Goal: Task Accomplishment & Management: Manage account settings

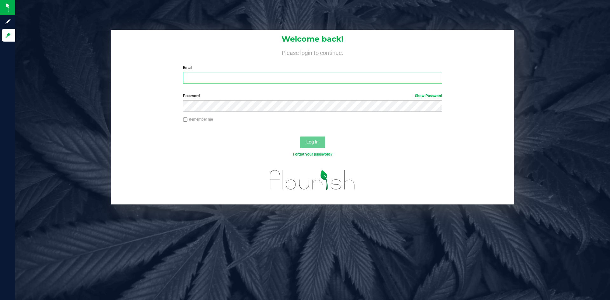
click at [214, 80] on input "Email" at bounding box center [312, 77] width 259 height 11
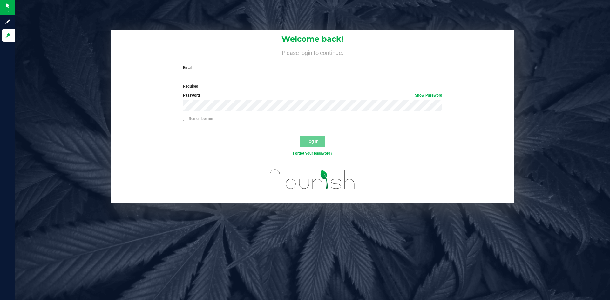
click at [199, 74] on input "Email" at bounding box center [312, 77] width 259 height 11
paste input "[EMAIL_ADDRESS][DOMAIN_NAME]"
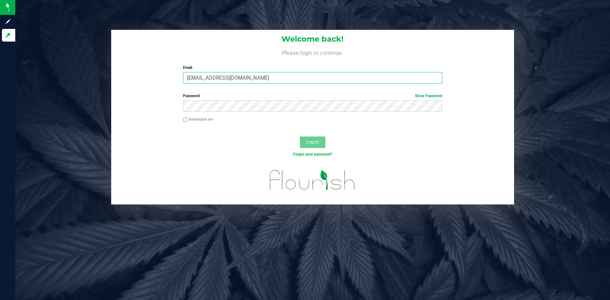
type input "[EMAIL_ADDRESS][DOMAIN_NAME]"
click at [183, 119] on input "Remember me" at bounding box center [185, 119] width 4 height 4
checkbox input "true"
click at [315, 139] on button "Log In" at bounding box center [312, 142] width 25 height 11
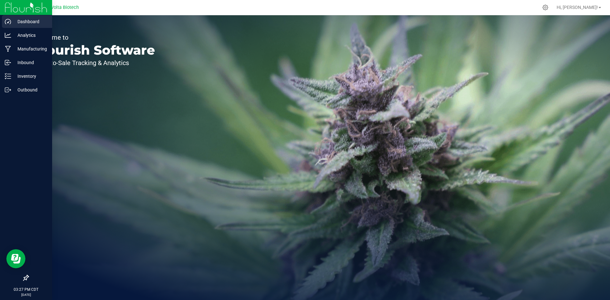
click at [6, 21] on icon at bounding box center [8, 21] width 6 height 6
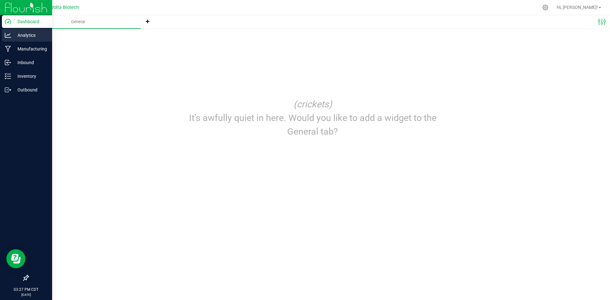
click at [29, 36] on p "Analytics" at bounding box center [30, 35] width 38 height 8
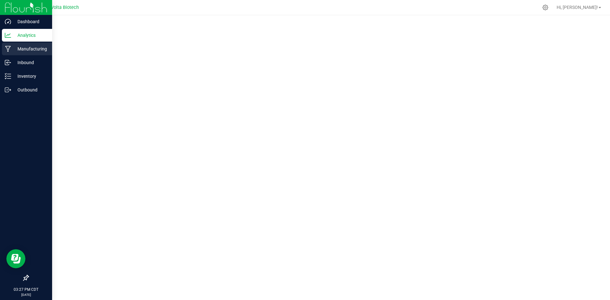
click at [31, 46] on p "Manufacturing" at bounding box center [30, 49] width 38 height 8
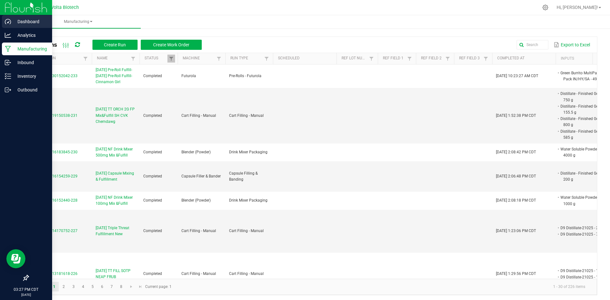
click at [12, 20] on p "Dashboard" at bounding box center [30, 22] width 38 height 8
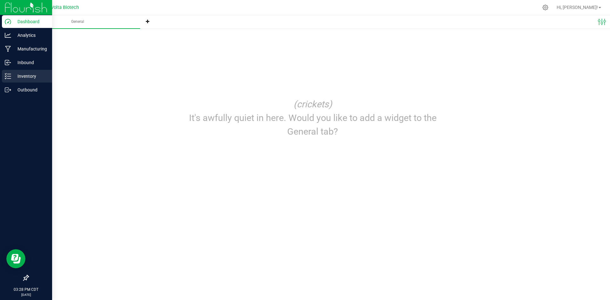
click at [29, 77] on p "Inventory" at bounding box center [30, 76] width 38 height 8
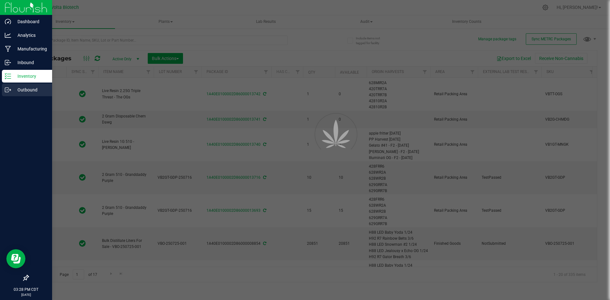
click at [32, 90] on p "Outbound" at bounding box center [30, 90] width 38 height 8
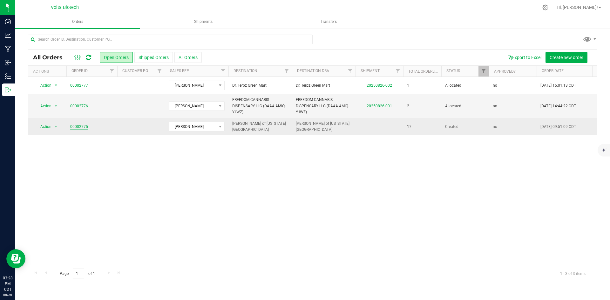
click at [83, 125] on link "00002775" at bounding box center [79, 127] width 18 height 6
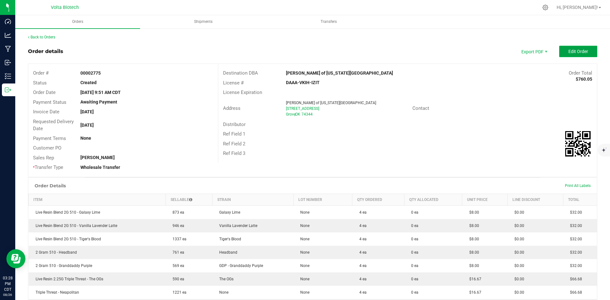
click at [572, 53] on span "Edit Order" at bounding box center [578, 51] width 20 height 5
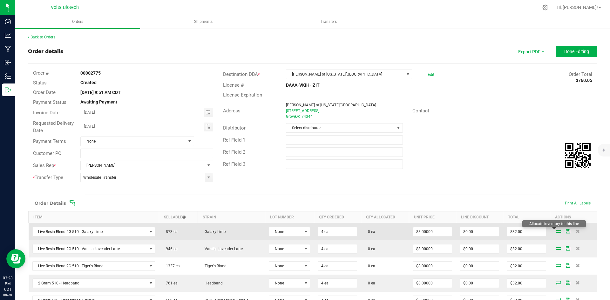
click at [556, 230] on icon at bounding box center [558, 231] width 5 height 4
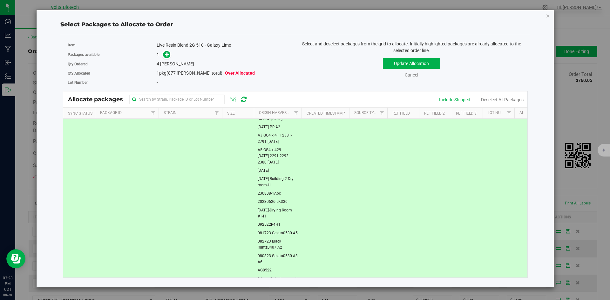
scroll to position [105, 0]
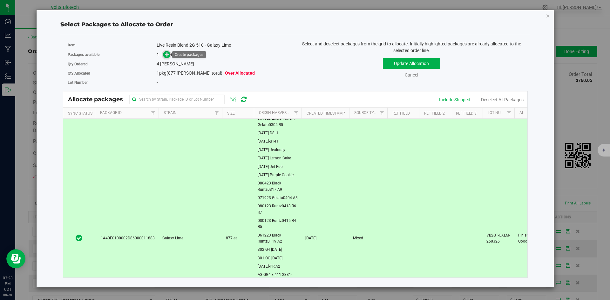
click at [166, 55] on icon at bounding box center [167, 54] width 5 height 5
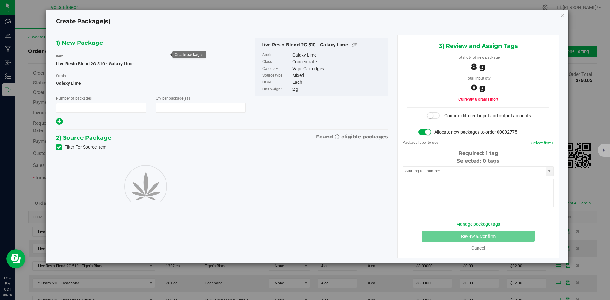
type input "1"
type input "4"
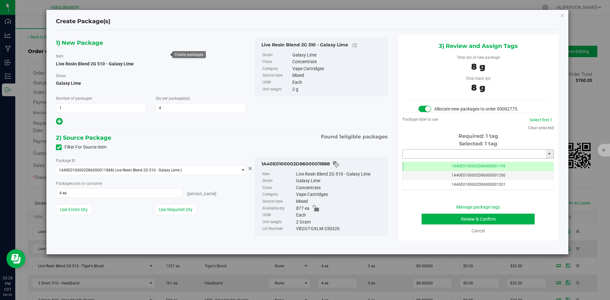
click at [451, 151] on input "text" at bounding box center [474, 154] width 143 height 9
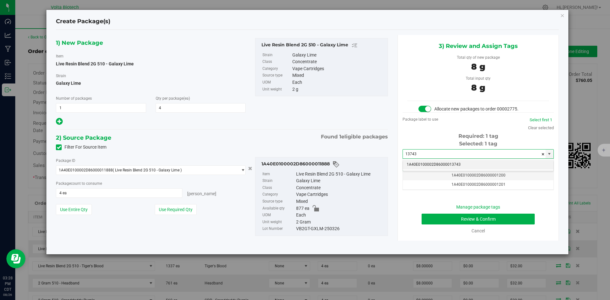
click at [456, 164] on li "1A40E0100002D86000013743" at bounding box center [478, 165] width 151 height 10
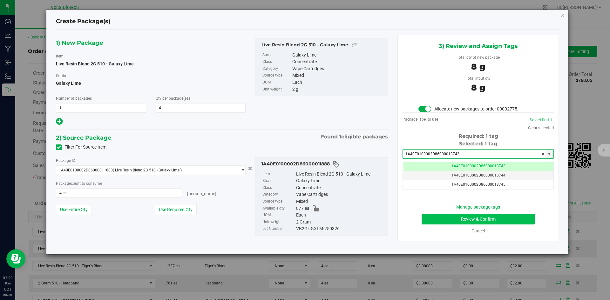
type input "1A40E0100002D86000013743"
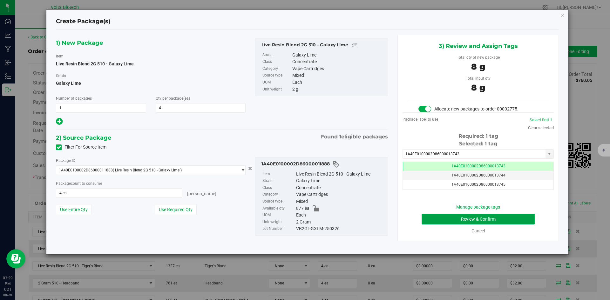
click at [485, 218] on button "Review & Confirm" at bounding box center [477, 219] width 113 height 11
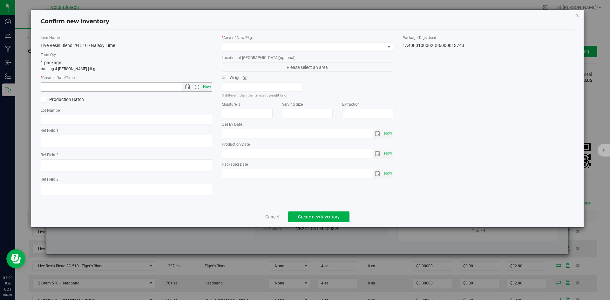
click at [207, 87] on span "Now" at bounding box center [206, 86] width 11 height 9
type input "8/26/2025 3:29 PM"
drag, startPoint x: 257, startPoint y: 44, endPoint x: 258, endPoint y: 49, distance: 4.2
click at [258, 44] on span at bounding box center [303, 47] width 163 height 9
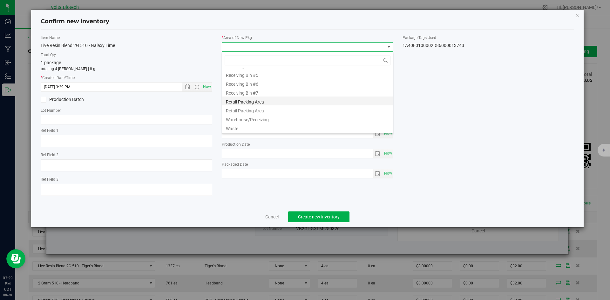
click at [280, 103] on li "Retail Packing Area" at bounding box center [307, 101] width 171 height 9
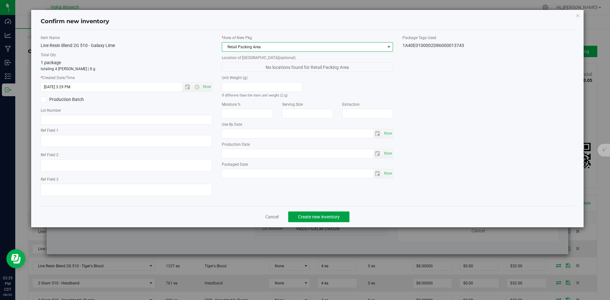
click at [318, 213] on button "Create new inventory" at bounding box center [318, 216] width 61 height 11
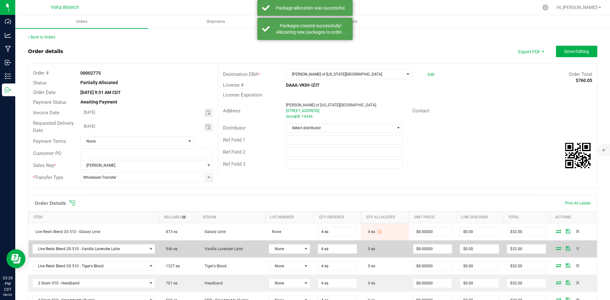
click at [556, 247] on icon at bounding box center [558, 248] width 5 height 4
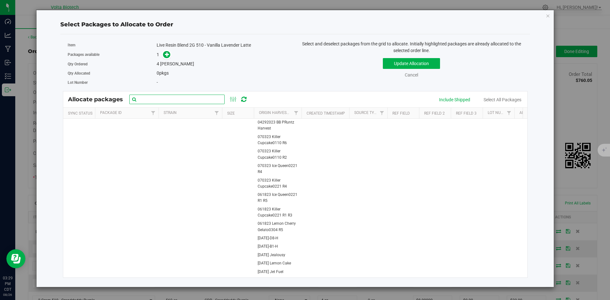
click at [167, 98] on input "text" at bounding box center [176, 100] width 95 height 10
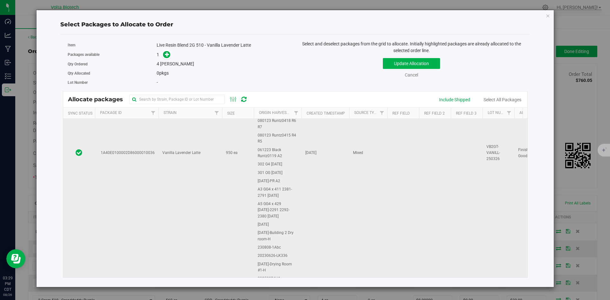
click at [184, 156] on td "Vanilla Lavender Latte" at bounding box center [190, 153] width 64 height 450
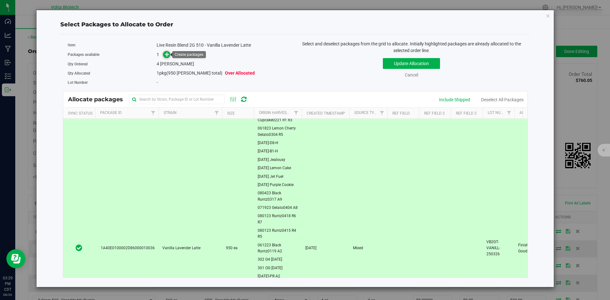
click at [164, 57] on span at bounding box center [166, 54] width 7 height 7
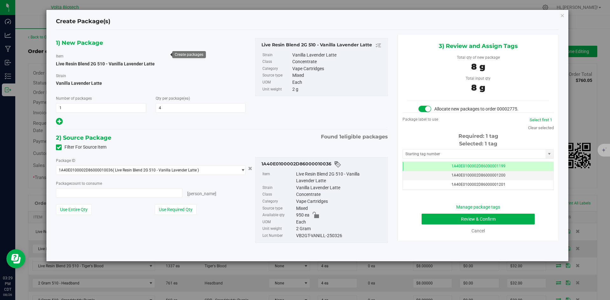
type input "4 ea"
click at [482, 156] on input "text" at bounding box center [474, 154] width 143 height 9
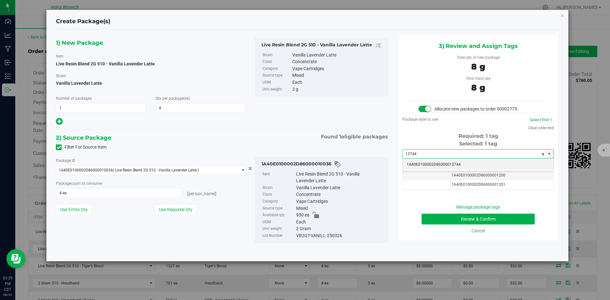
click at [486, 164] on li "1A40E0100002D86000013744" at bounding box center [478, 165] width 151 height 10
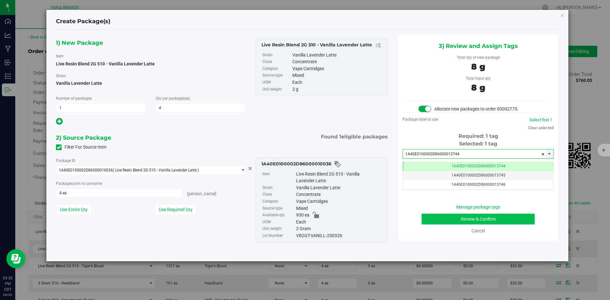
type input "1A40E0100002D86000013744"
click at [498, 220] on button "Review & Confirm" at bounding box center [477, 219] width 113 height 11
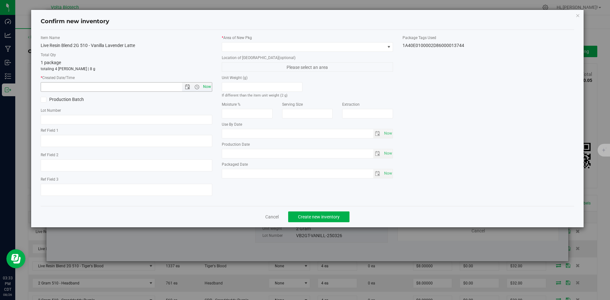
click at [206, 84] on span "Now" at bounding box center [206, 86] width 11 height 9
type input "8/26/2025 3:33 PM"
click at [376, 44] on span at bounding box center [303, 47] width 163 height 9
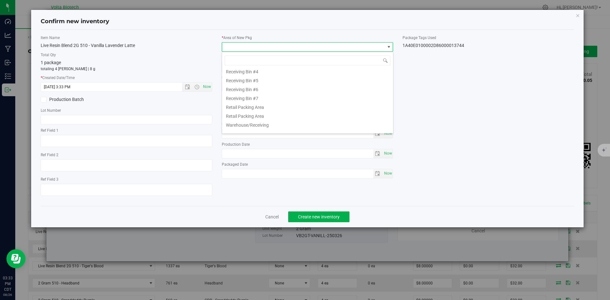
scroll to position [127, 0]
click at [297, 107] on li "Retail Packing Area" at bounding box center [307, 106] width 171 height 9
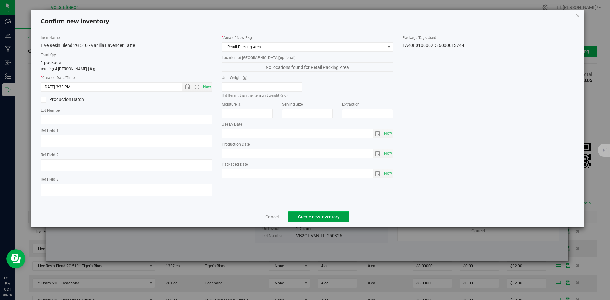
click at [337, 213] on button "Create new inventory" at bounding box center [318, 216] width 61 height 11
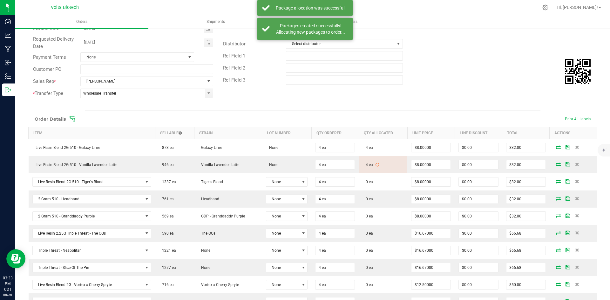
scroll to position [95, 0]
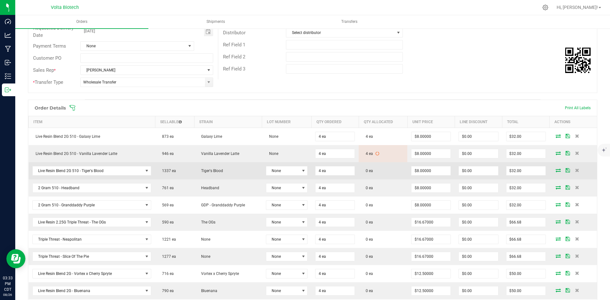
click at [555, 170] on icon at bounding box center [557, 170] width 5 height 4
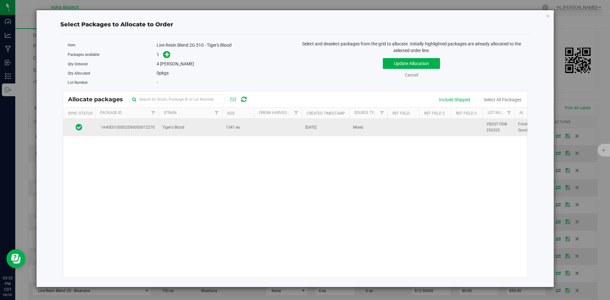
click at [166, 122] on td "Tiger's Blood" at bounding box center [190, 127] width 64 height 17
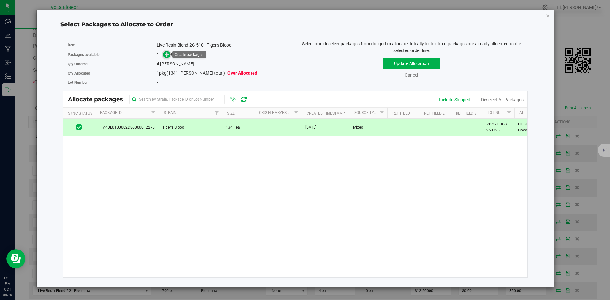
click at [168, 54] on icon at bounding box center [167, 54] width 4 height 4
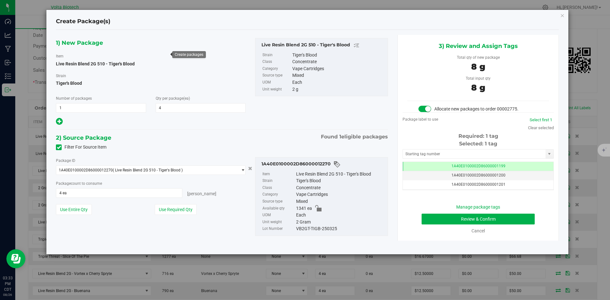
scroll to position [0, 0]
click at [486, 152] on input "text" at bounding box center [474, 154] width 143 height 9
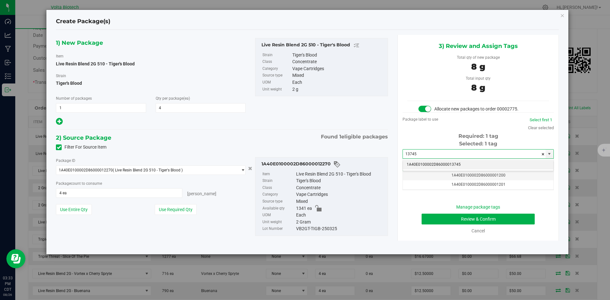
click at [472, 163] on li "1A40E0100002D86000013745" at bounding box center [478, 165] width 151 height 10
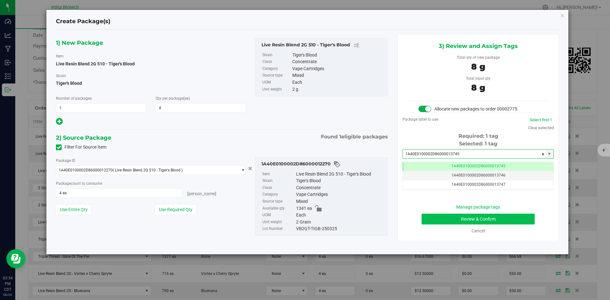
type input "1A40E0100002D86000013745"
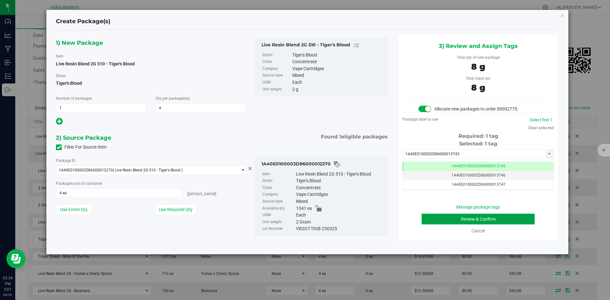
click at [446, 214] on button "Review & Confirm" at bounding box center [477, 219] width 113 height 11
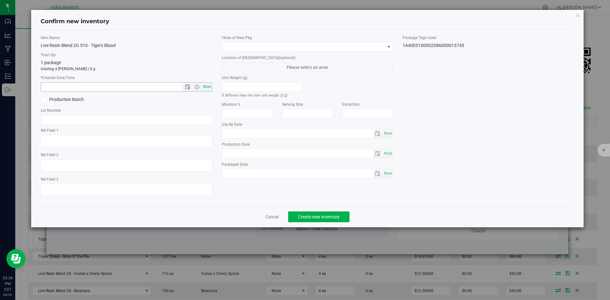
click at [207, 87] on span "Now" at bounding box center [206, 86] width 11 height 9
type input "8/26/2025 3:34 PM"
click at [311, 43] on span at bounding box center [303, 47] width 163 height 9
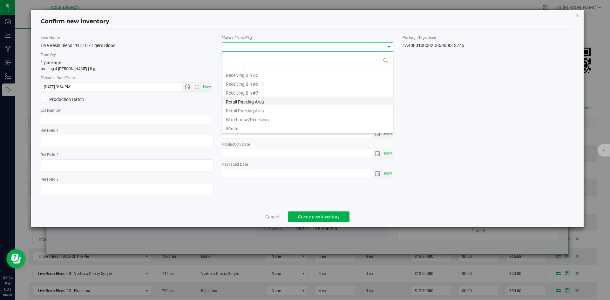
click at [297, 99] on li "Retail Packing Area" at bounding box center [307, 101] width 171 height 9
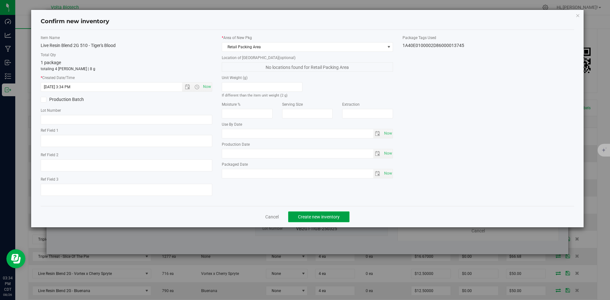
click at [319, 217] on span "Create new inventory" at bounding box center [319, 216] width 42 height 5
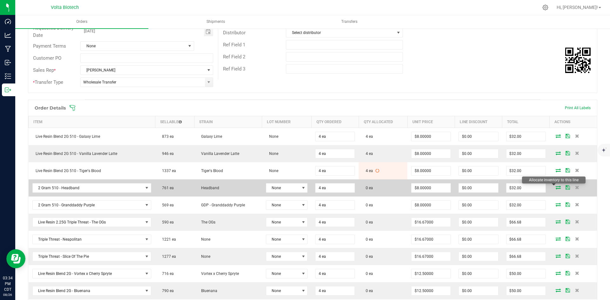
click at [556, 189] on icon at bounding box center [557, 187] width 5 height 4
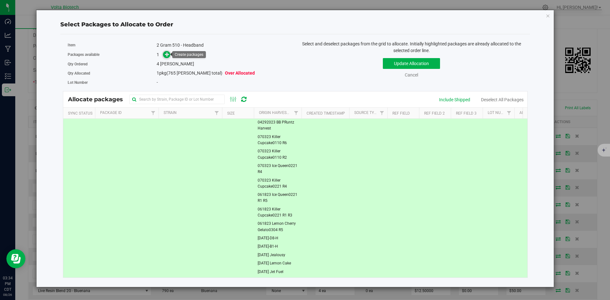
click at [168, 54] on icon at bounding box center [167, 54] width 4 height 4
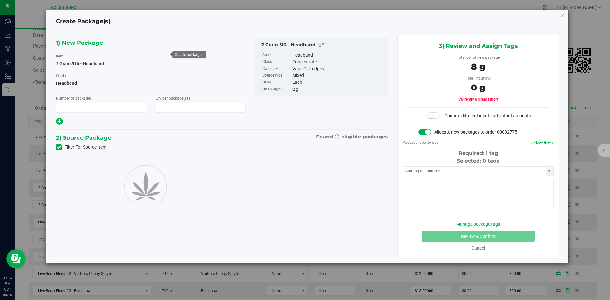
type input "1"
type input "4"
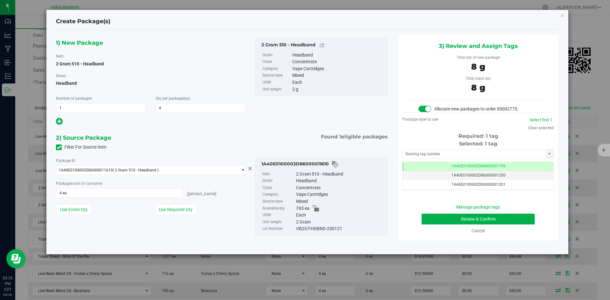
drag, startPoint x: 522, startPoint y: 18, endPoint x: 485, endPoint y: 48, distance: 47.6
click at [485, 48] on div "Create Package(s) 1) New Package Item 2 Gram 510 - Headband Strain Headband Num…" at bounding box center [307, 132] width 522 height 244
click at [500, 16] on div "Create Package(s)" at bounding box center [307, 22] width 503 height 16
click at [561, 15] on icon "button" at bounding box center [562, 15] width 4 height 8
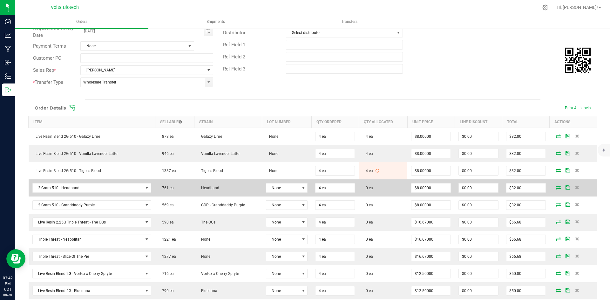
click at [555, 187] on icon at bounding box center [557, 187] width 5 height 4
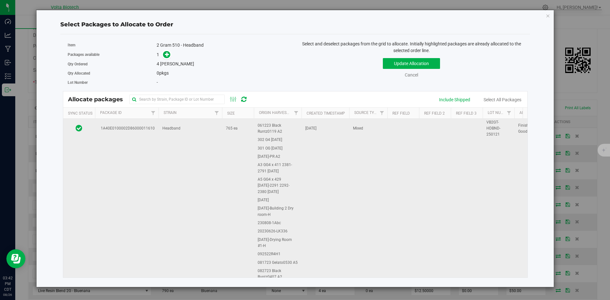
scroll to position [222, 0]
click at [151, 186] on td "1A40E0100002D86000011610" at bounding box center [127, 121] width 64 height 450
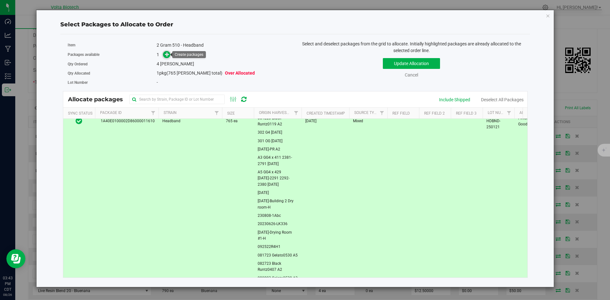
click at [163, 54] on span at bounding box center [166, 54] width 7 height 7
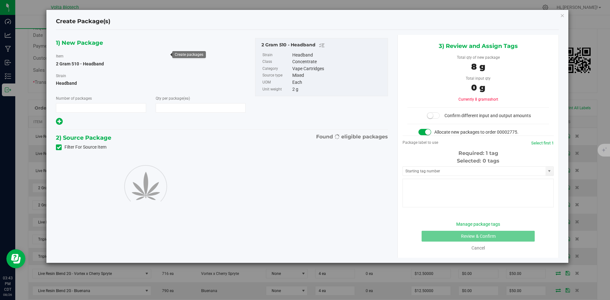
type input "1"
type input "4"
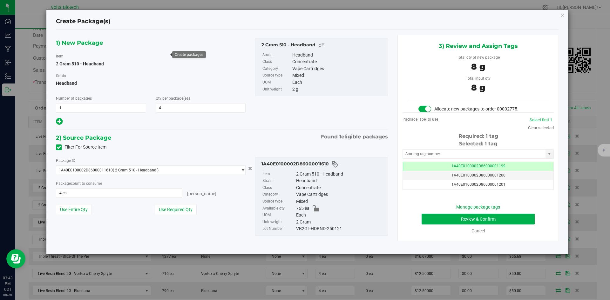
scroll to position [0, 0]
click at [495, 155] on input "text" at bounding box center [474, 154] width 143 height 9
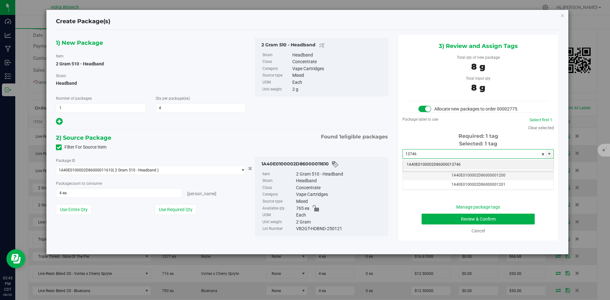
click at [475, 163] on li "1A40E0100002D86000013746" at bounding box center [478, 165] width 151 height 10
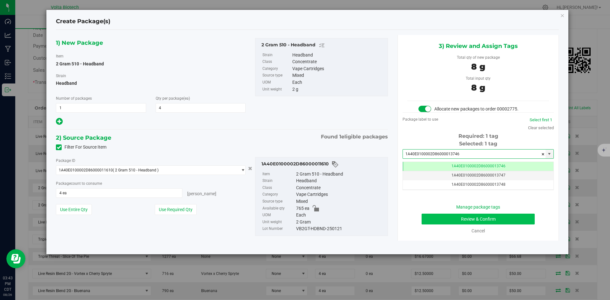
type input "1A40E0100002D86000013746"
click at [491, 217] on button "Review & Confirm" at bounding box center [477, 219] width 113 height 11
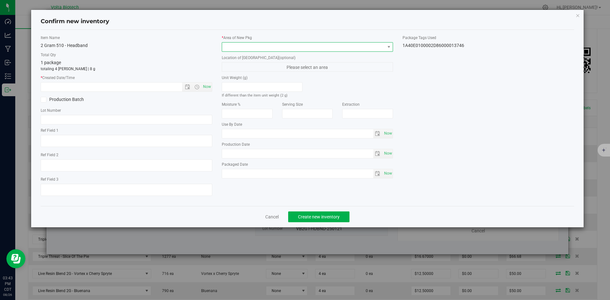
click at [313, 47] on span at bounding box center [303, 47] width 163 height 9
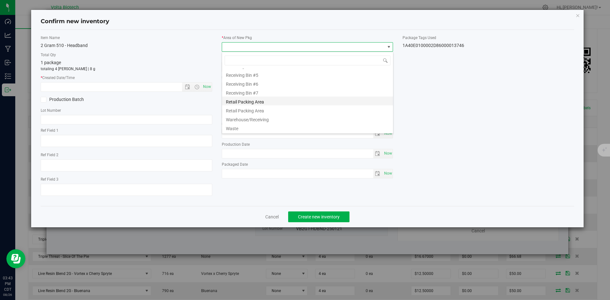
click at [298, 99] on li "Retail Packing Area" at bounding box center [307, 101] width 171 height 9
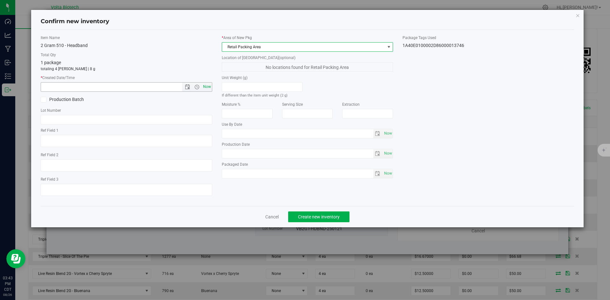
click at [207, 87] on span "Now" at bounding box center [206, 86] width 11 height 9
type input "8/26/2025 3:43 PM"
click at [324, 219] on span "Create new inventory" at bounding box center [319, 216] width 42 height 5
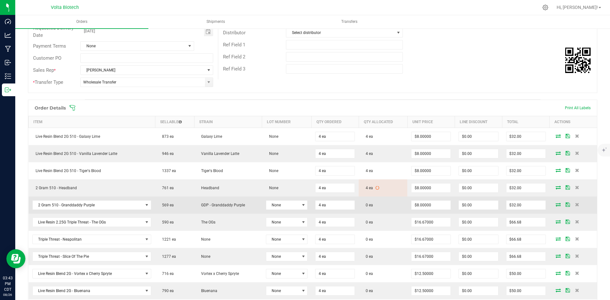
click at [556, 204] on icon at bounding box center [557, 205] width 5 height 4
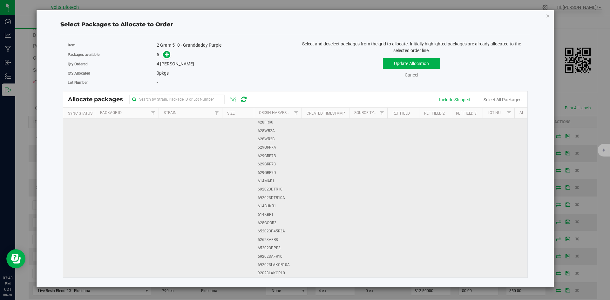
click at [160, 174] on td "GDP - Granddaddy Purple" at bounding box center [190, 294] width 64 height 351
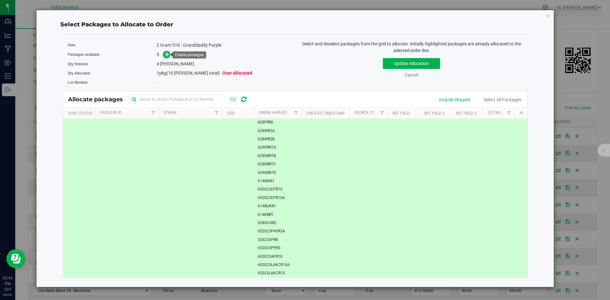
click at [167, 54] on icon at bounding box center [167, 54] width 4 height 4
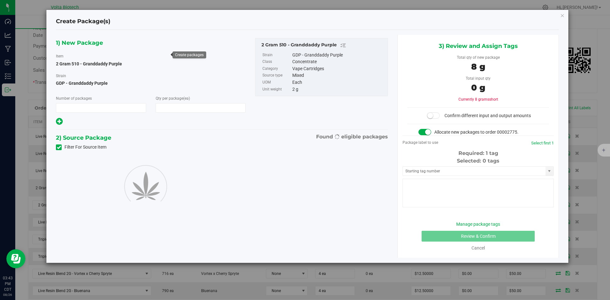
type input "1"
type input "4"
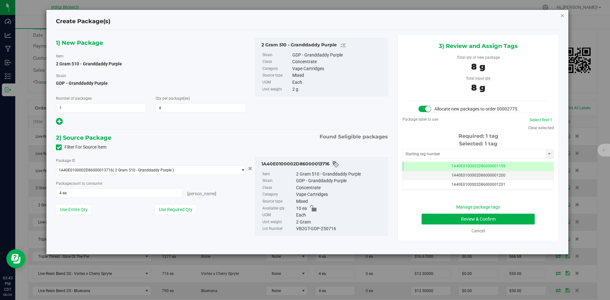
click at [560, 15] on icon "button" at bounding box center [562, 15] width 4 height 8
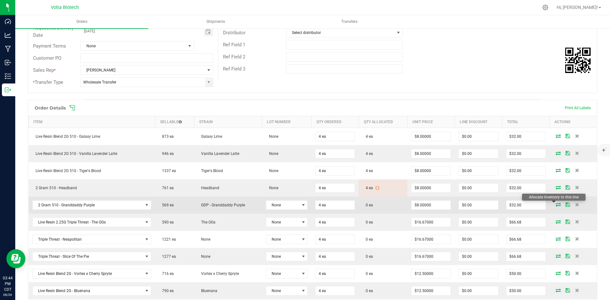
click at [556, 205] on icon at bounding box center [557, 205] width 5 height 4
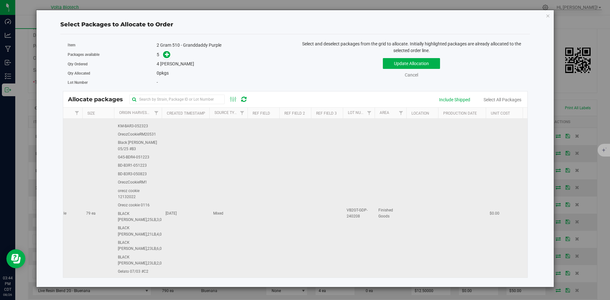
click at [358, 207] on span "VB2GT-GDP-240208" at bounding box center [358, 213] width 24 height 12
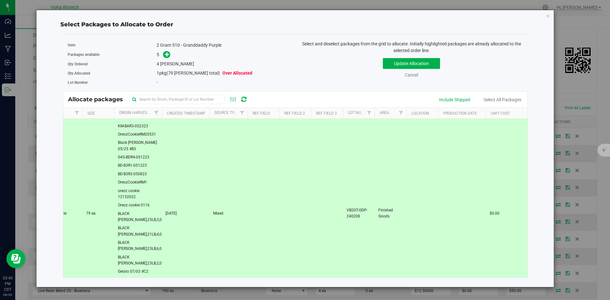
click at [268, 192] on td at bounding box center [263, 213] width 32 height 494
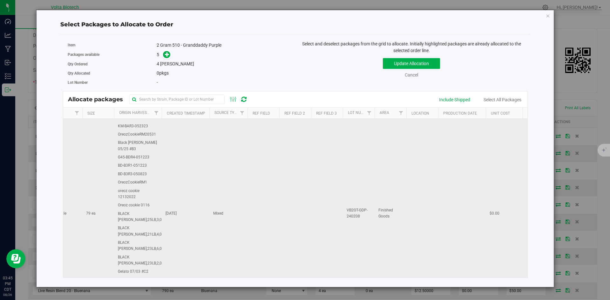
click at [268, 192] on td at bounding box center [263, 213] width 32 height 494
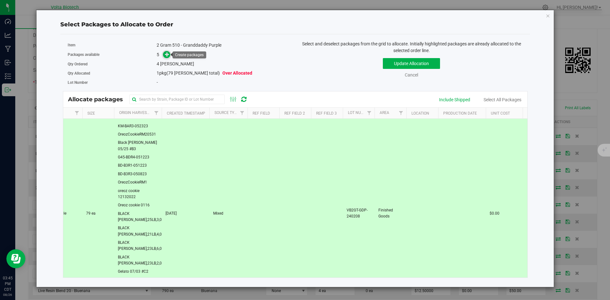
click at [168, 54] on icon at bounding box center [167, 54] width 4 height 4
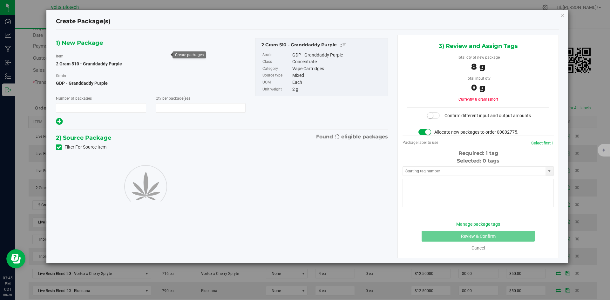
type input "1"
type input "4"
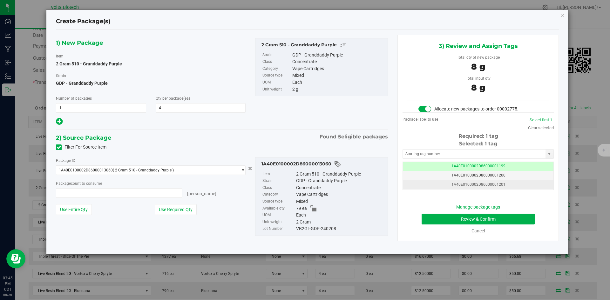
type input "4 ea"
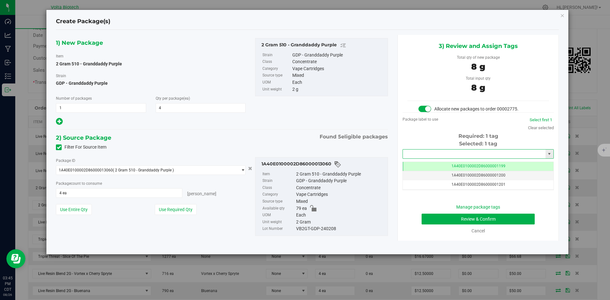
click at [508, 157] on input "text" at bounding box center [474, 154] width 143 height 9
click at [503, 162] on li "1A40E0100002D86000013747" at bounding box center [478, 165] width 151 height 10
type input "1A40E0100002D86000013747"
click at [504, 217] on button "Review & Confirm" at bounding box center [477, 219] width 113 height 11
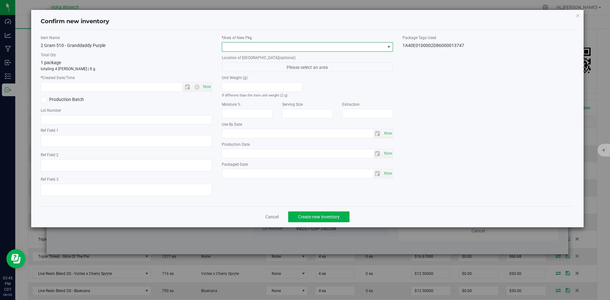
click at [263, 48] on span at bounding box center [303, 47] width 163 height 9
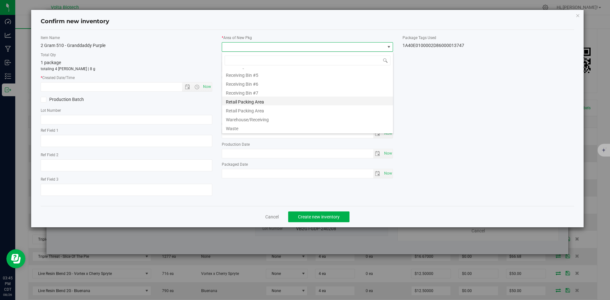
click at [271, 101] on li "Retail Packing Area" at bounding box center [307, 101] width 171 height 9
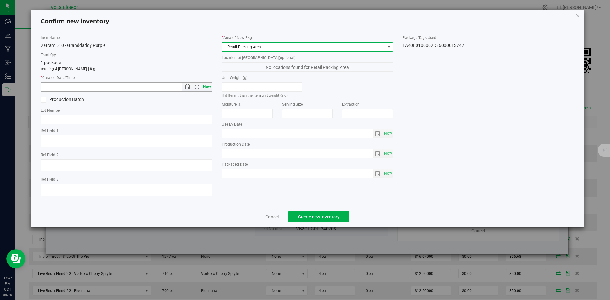
click at [209, 86] on span "Now" at bounding box center [206, 86] width 11 height 9
type input "8/26/2025 3:45 PM"
click at [338, 219] on span "Create new inventory" at bounding box center [319, 216] width 42 height 5
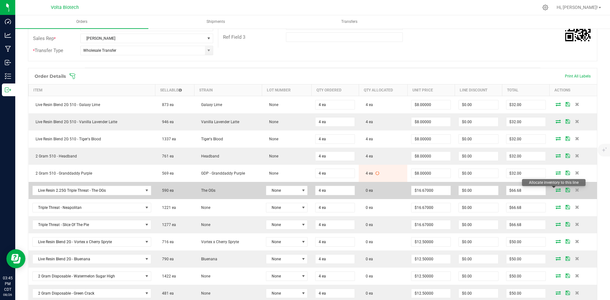
click at [555, 191] on icon at bounding box center [557, 190] width 5 height 4
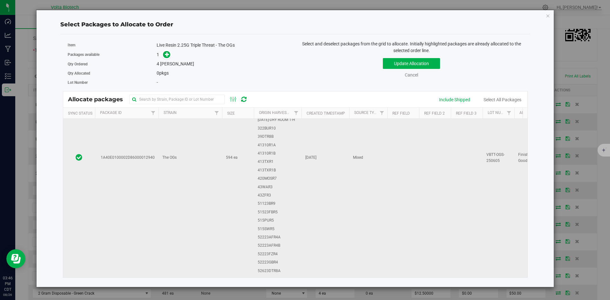
click at [221, 158] on td "The OGs" at bounding box center [190, 158] width 64 height 586
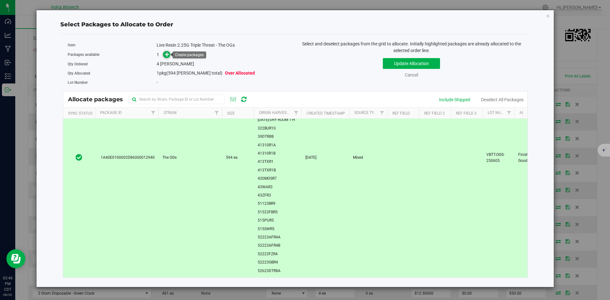
click at [166, 57] on span at bounding box center [166, 54] width 7 height 7
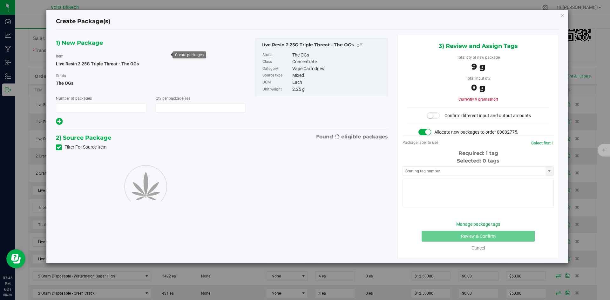
type input "1"
type input "4"
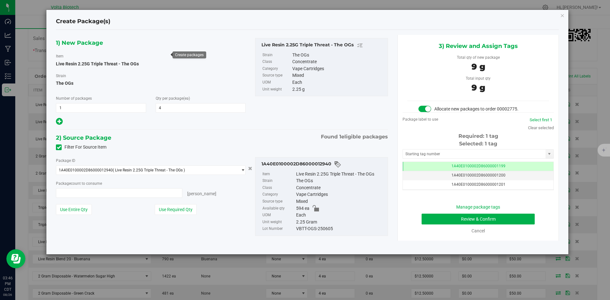
type input "4 ea"
click at [492, 153] on input "text" at bounding box center [474, 154] width 143 height 9
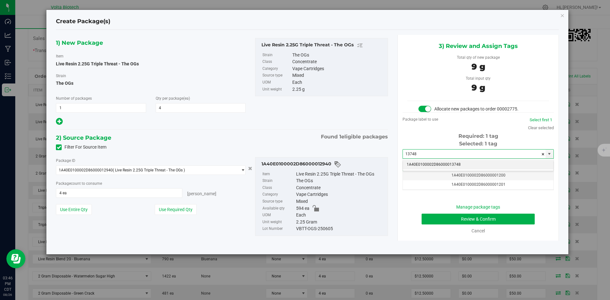
click at [458, 164] on li "1A40E0100002D86000013748" at bounding box center [478, 165] width 151 height 10
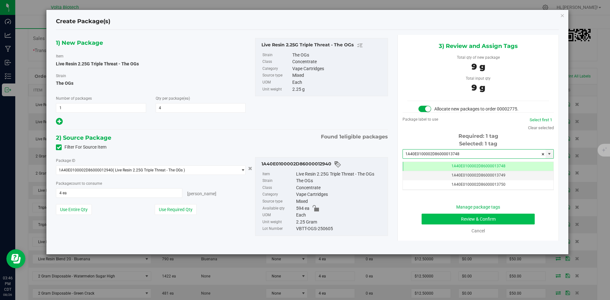
type input "1A40E0100002D86000013748"
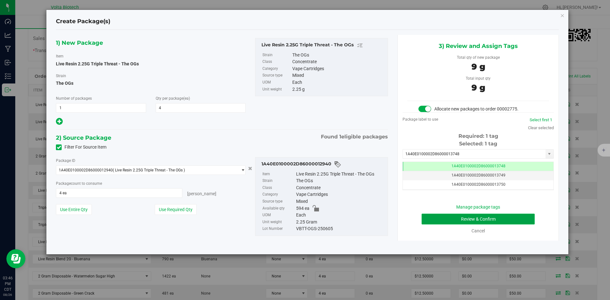
click at [500, 220] on button "Review & Confirm" at bounding box center [477, 219] width 113 height 11
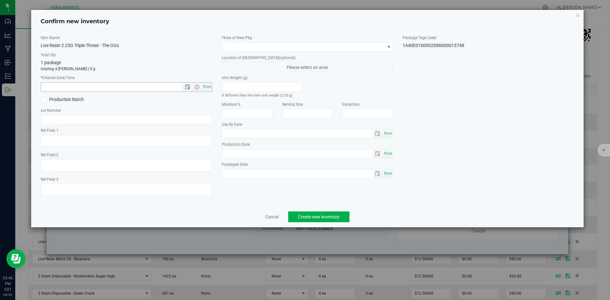
click at [205, 84] on span "Now" at bounding box center [206, 86] width 11 height 9
type input "8/26/2025 3:46 PM"
click at [304, 46] on span at bounding box center [303, 47] width 163 height 9
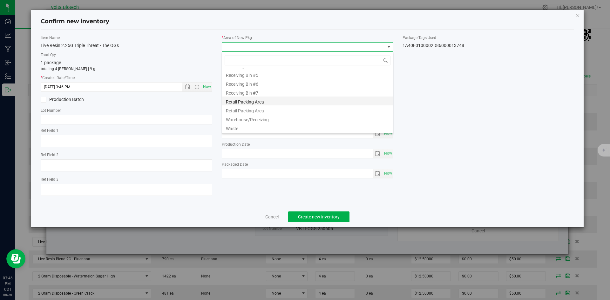
click at [284, 103] on li "Retail Packing Area" at bounding box center [307, 101] width 171 height 9
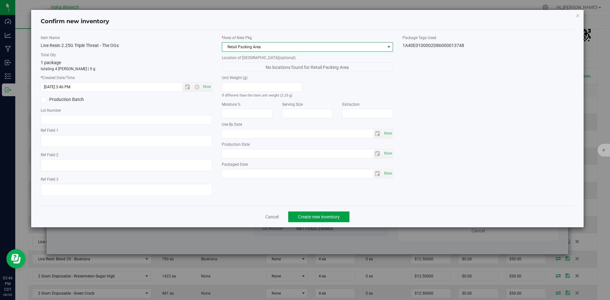
click at [334, 216] on span "Create new inventory" at bounding box center [319, 216] width 42 height 5
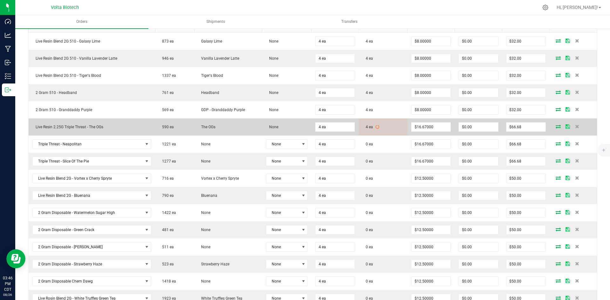
click at [391, 128] on td "4 ea" at bounding box center [382, 126] width 49 height 17
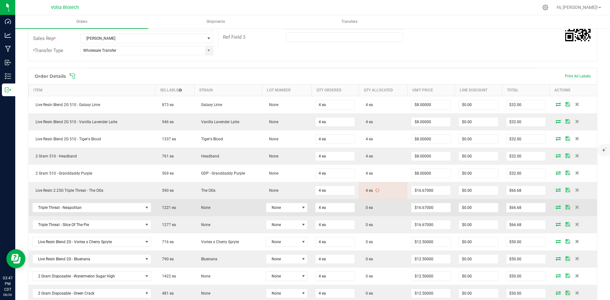
click at [555, 207] on icon at bounding box center [557, 207] width 5 height 4
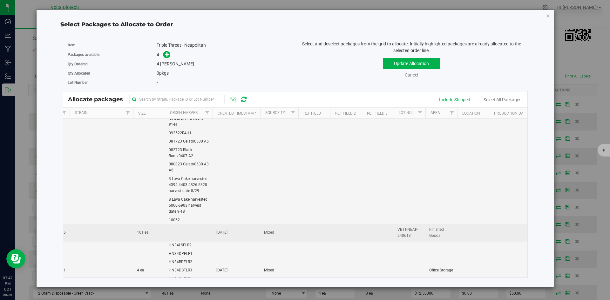
scroll to position [794, 89]
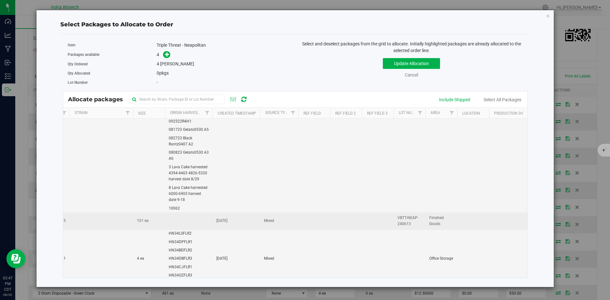
click at [312, 221] on td at bounding box center [314, 220] width 32 height 17
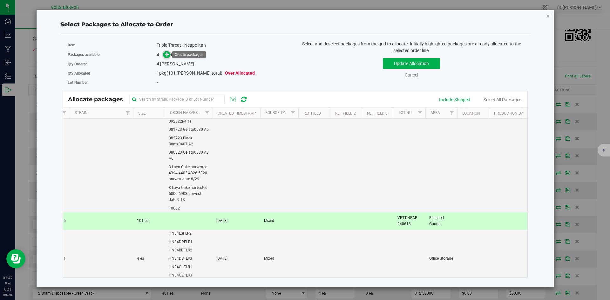
click at [166, 56] on icon at bounding box center [167, 54] width 5 height 5
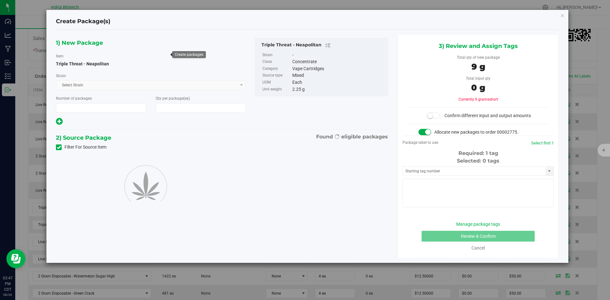
type input "1"
type input "4"
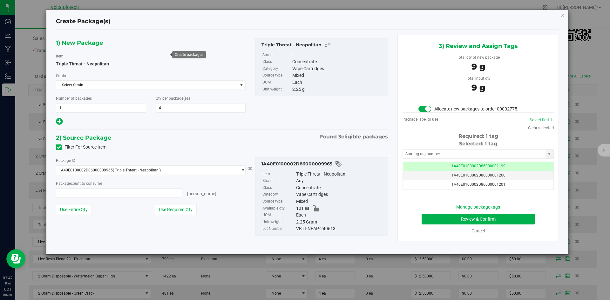
type input "4 ea"
click at [426, 155] on input "text" at bounding box center [474, 154] width 143 height 9
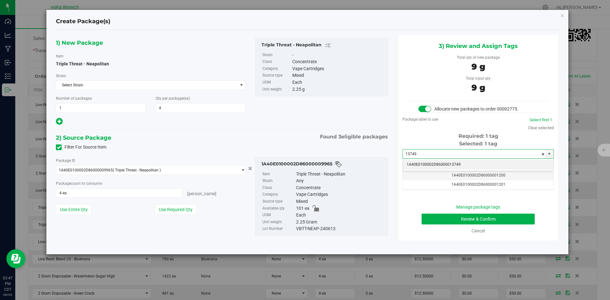
click at [432, 163] on li "1A40E0100002D86000013749" at bounding box center [478, 165] width 151 height 10
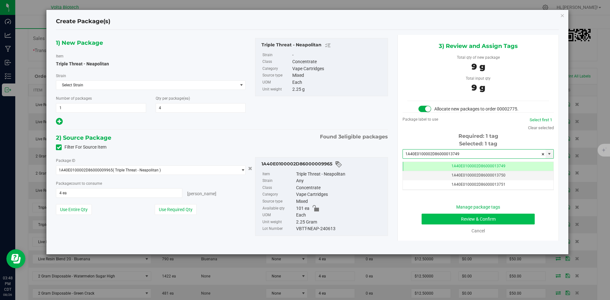
type input "1A40E0100002D86000013749"
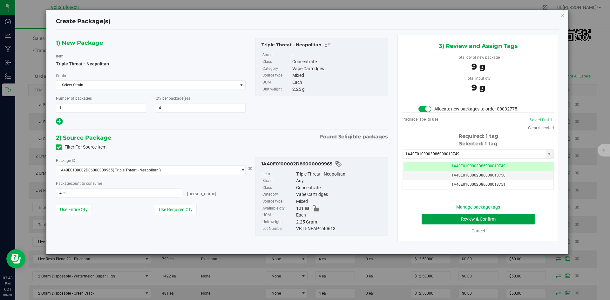
click at [524, 218] on button "Review & Confirm" at bounding box center [477, 219] width 113 height 11
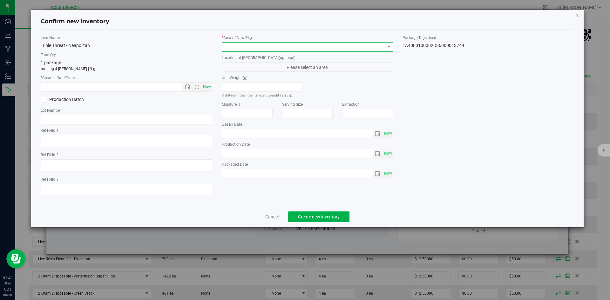
click at [290, 48] on span at bounding box center [303, 47] width 163 height 9
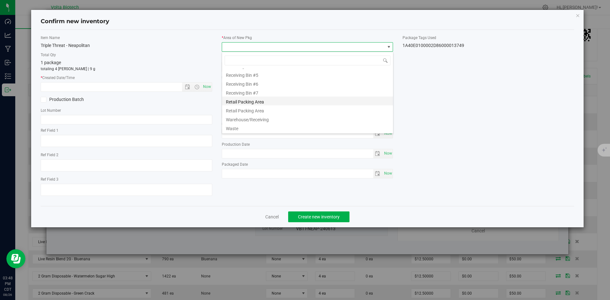
click at [258, 102] on li "Retail Packing Area" at bounding box center [307, 101] width 171 height 9
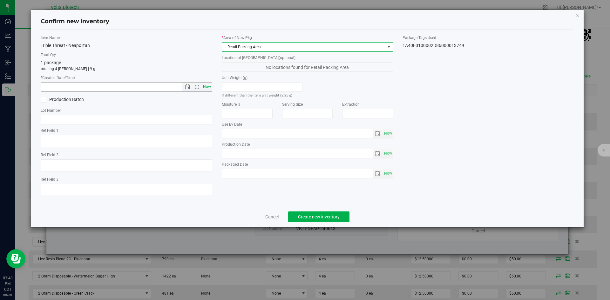
click at [205, 87] on span "Now" at bounding box center [206, 86] width 11 height 9
type input "8/26/2025 3:48 PM"
click at [317, 215] on span "Create new inventory" at bounding box center [319, 216] width 42 height 5
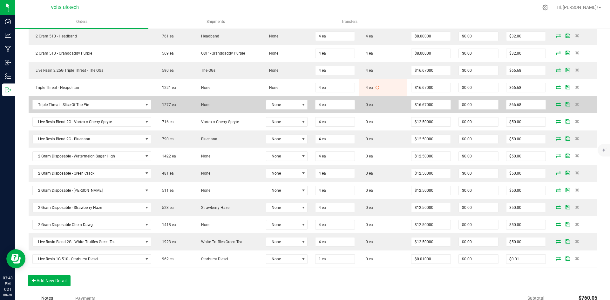
click at [555, 106] on icon at bounding box center [557, 104] width 5 height 4
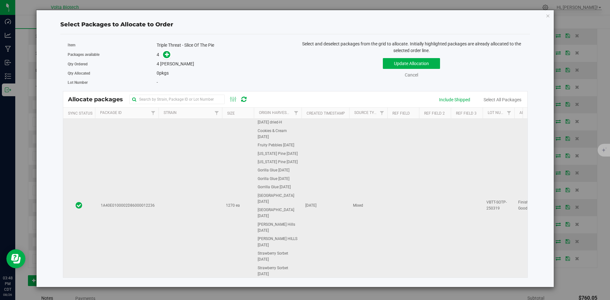
click at [201, 188] on td at bounding box center [190, 206] width 64 height 174
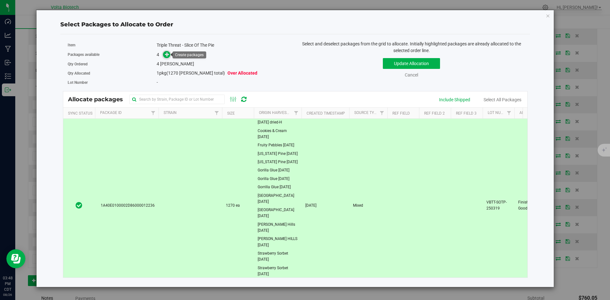
click at [165, 54] on icon at bounding box center [167, 54] width 5 height 5
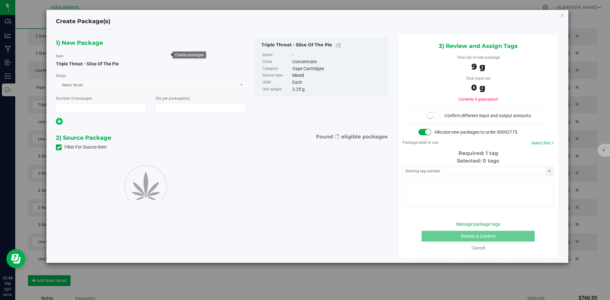
type input "1"
type input "4"
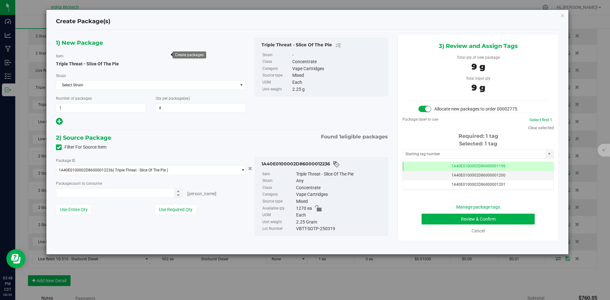
type input "4 ea"
click at [465, 156] on input "text" at bounding box center [474, 154] width 143 height 9
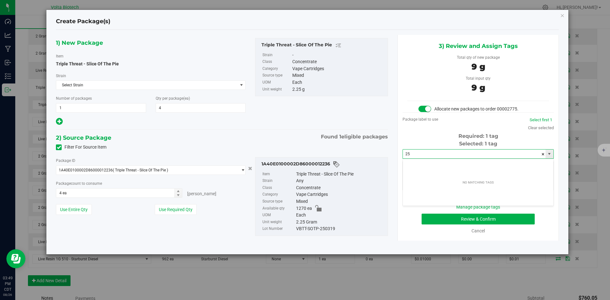
type input "2"
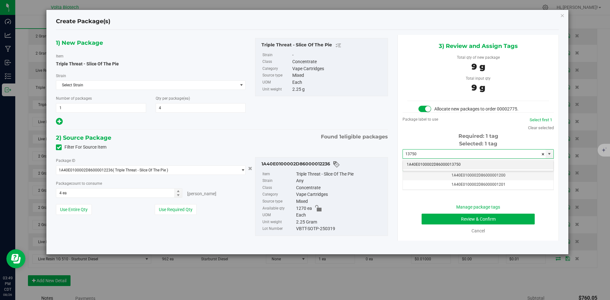
click at [467, 164] on li "1A40E0100002D86000013750" at bounding box center [478, 165] width 151 height 10
type input "1A40E0100002D86000013750"
click at [241, 84] on span "select" at bounding box center [241, 85] width 5 height 5
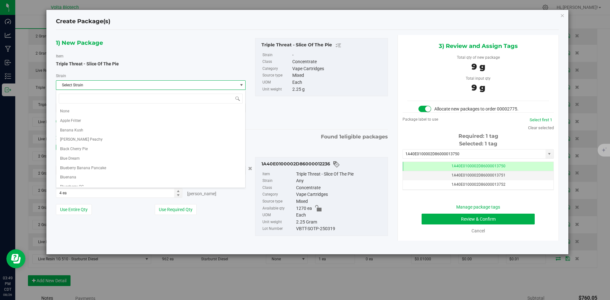
click at [273, 112] on div "1) New Package Item Triple Threat - Slice Of The Pie Strain Select Strain Selec…" at bounding box center [221, 82] width 341 height 88
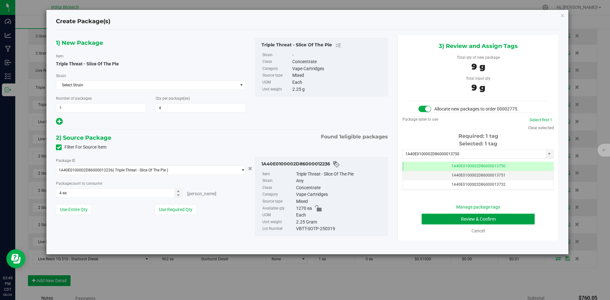
click at [442, 218] on button "Review & Confirm" at bounding box center [477, 219] width 113 height 11
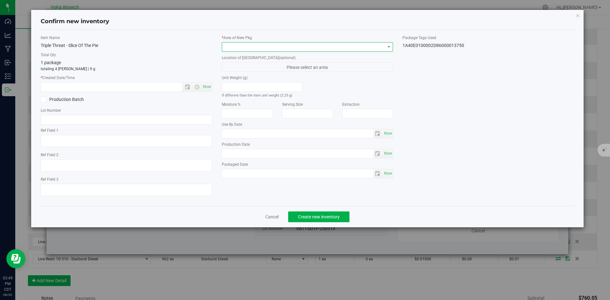
click at [291, 46] on span at bounding box center [303, 47] width 163 height 9
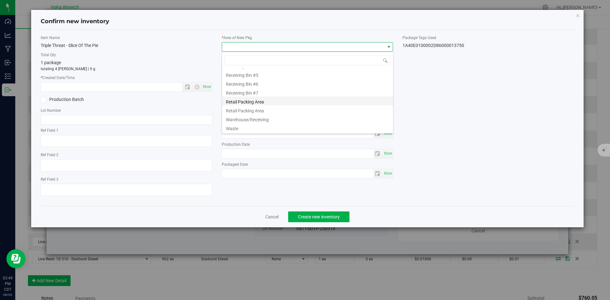
click at [290, 104] on li "Retail Packing Area" at bounding box center [307, 101] width 171 height 9
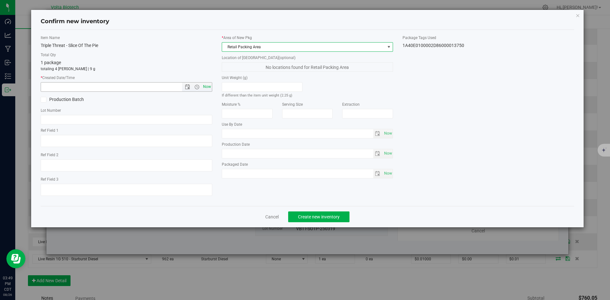
click at [207, 87] on span "Now" at bounding box center [206, 86] width 11 height 9
type input "8/26/2025 3:49 PM"
click at [327, 218] on span "Create new inventory" at bounding box center [319, 216] width 42 height 5
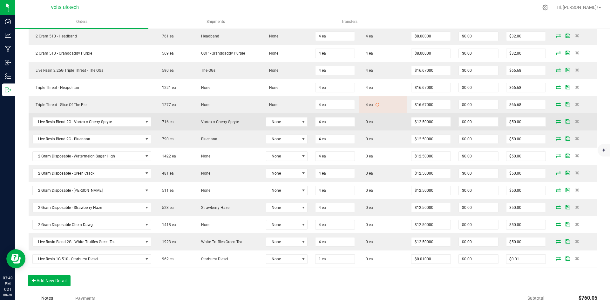
click at [555, 119] on icon at bounding box center [557, 121] width 5 height 4
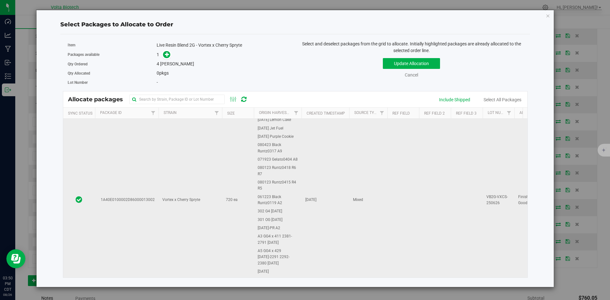
scroll to position [159, 0]
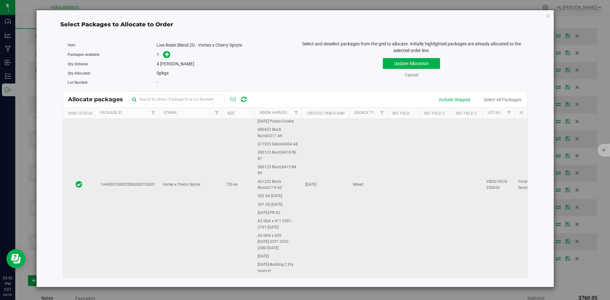
click at [188, 184] on span "Vortex x Cherry Spryte" at bounding box center [181, 185] width 38 height 6
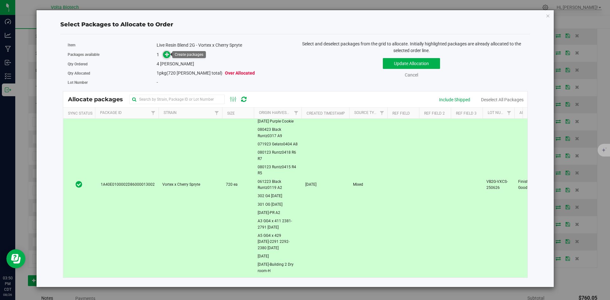
click at [168, 57] on icon at bounding box center [167, 54] width 4 height 4
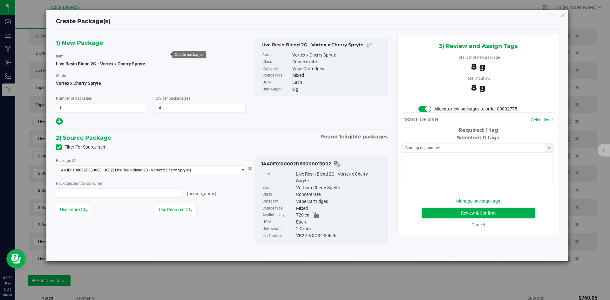
type input "4 ea"
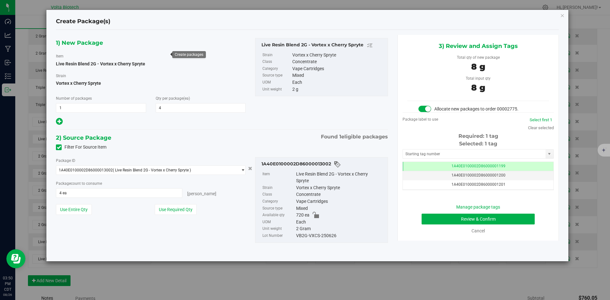
scroll to position [0, 0]
click at [493, 154] on input "text" at bounding box center [474, 154] width 143 height 9
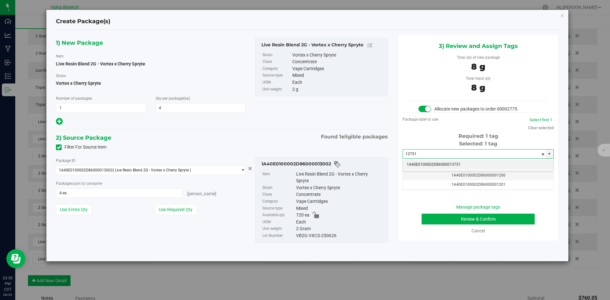
click at [471, 163] on li "1A40E0100002D86000013751" at bounding box center [478, 165] width 151 height 10
type input "1A40E0100002D86000013751"
click at [462, 167] on span "1A40E0100002D86000013751" at bounding box center [478, 166] width 54 height 4
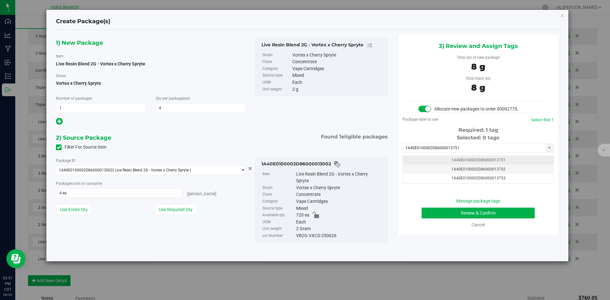
click at [465, 157] on td "1A40E0100002D86000013751" at bounding box center [478, 160] width 151 height 9
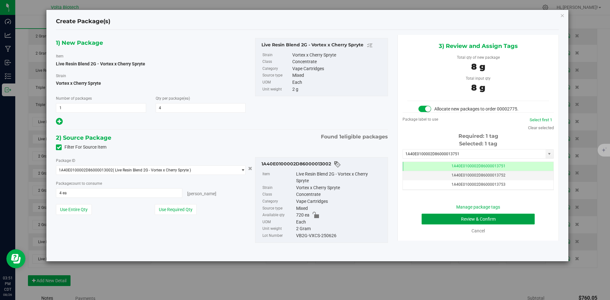
click at [475, 220] on button "Review & Confirm" at bounding box center [477, 219] width 113 height 11
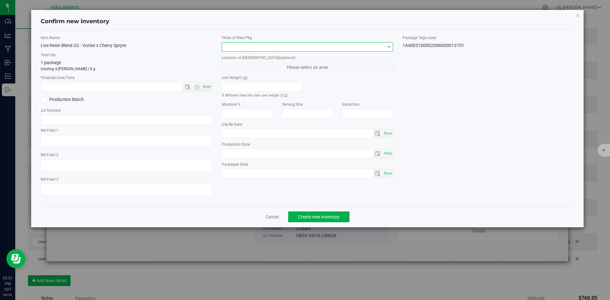
click at [318, 49] on span at bounding box center [303, 47] width 163 height 9
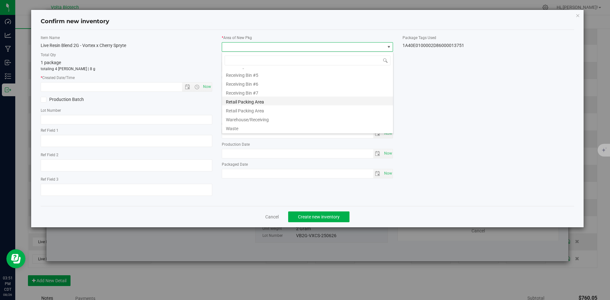
click at [306, 102] on li "Retail Packing Area" at bounding box center [307, 101] width 171 height 9
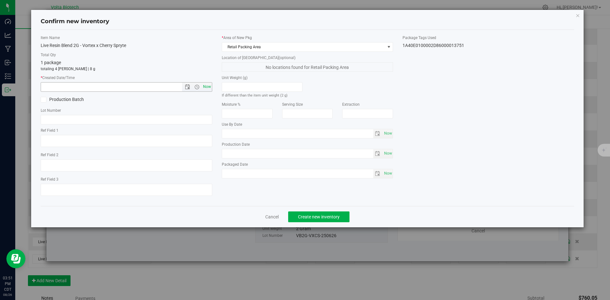
click at [205, 86] on span "Now" at bounding box center [206, 86] width 11 height 9
type input "8/26/2025 3:51 PM"
click at [315, 215] on span "Create new inventory" at bounding box center [319, 216] width 42 height 5
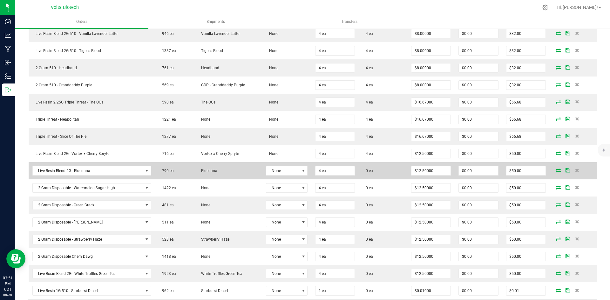
click at [555, 170] on icon at bounding box center [557, 170] width 5 height 4
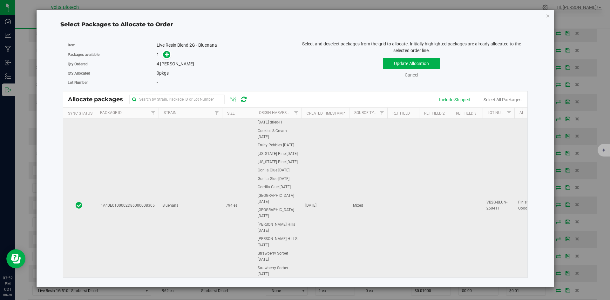
click at [172, 192] on td "Bluenana" at bounding box center [190, 206] width 64 height 174
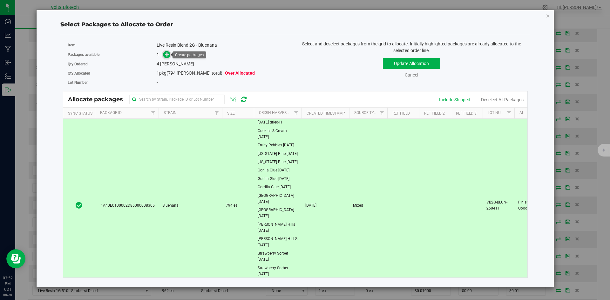
click at [167, 53] on icon at bounding box center [167, 54] width 4 height 4
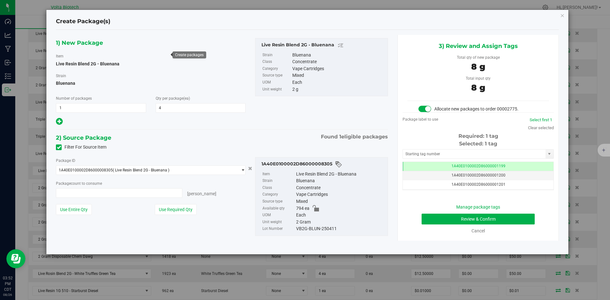
type input "4 ea"
click at [460, 151] on input "text" at bounding box center [474, 154] width 143 height 9
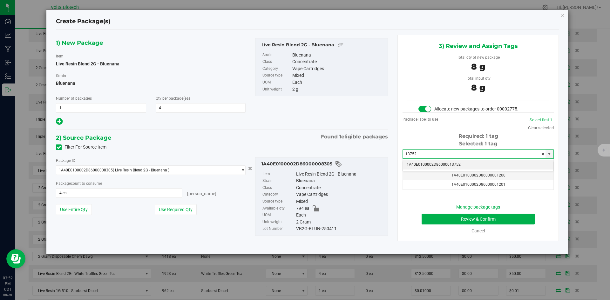
click at [434, 164] on li "1A40E0100002D86000013752" at bounding box center [478, 165] width 151 height 10
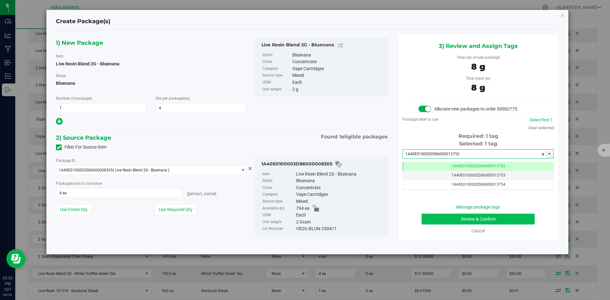
type input "1A40E0100002D86000013752"
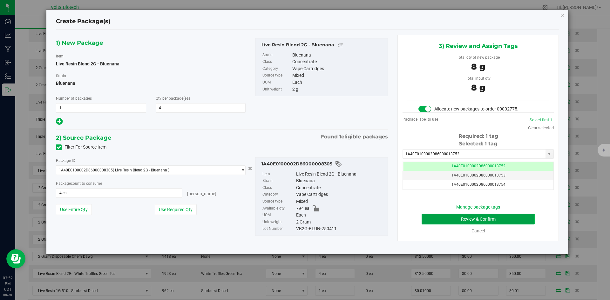
click at [478, 217] on button "Review & Confirm" at bounding box center [477, 219] width 113 height 11
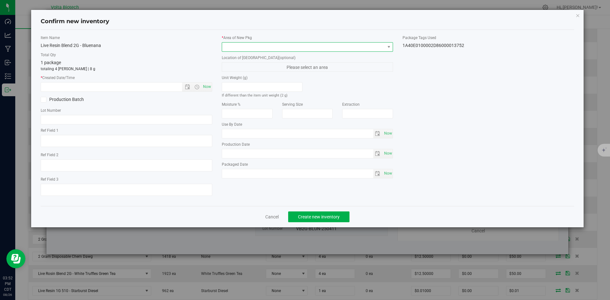
click at [291, 48] on span at bounding box center [303, 47] width 163 height 9
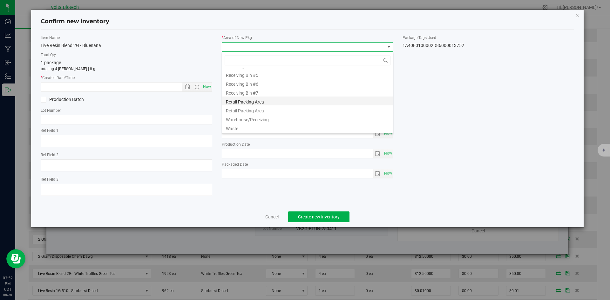
click at [272, 103] on li "Retail Packing Area" at bounding box center [307, 101] width 171 height 9
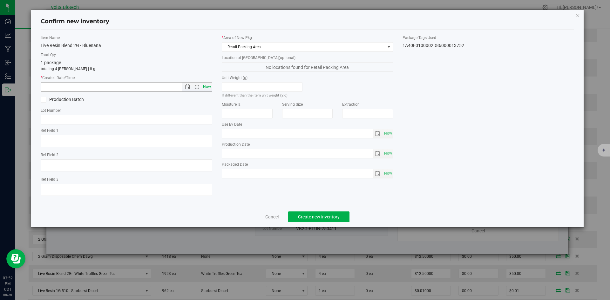
click at [203, 85] on span "Now" at bounding box center [206, 86] width 11 height 9
type input "8/26/2025 3:52 PM"
click at [317, 214] on span "Create new inventory" at bounding box center [319, 216] width 42 height 5
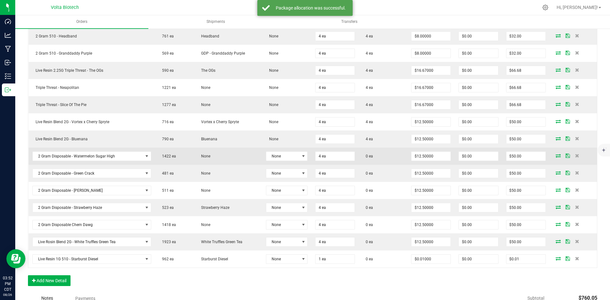
click at [555, 154] on icon at bounding box center [557, 156] width 5 height 4
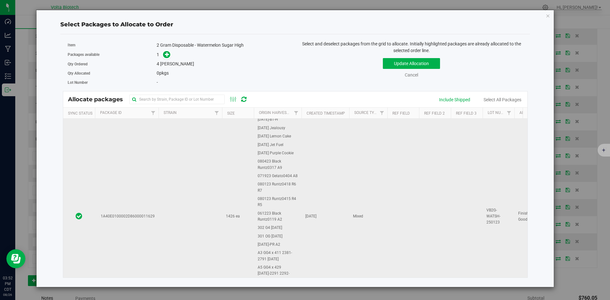
drag, startPoint x: 374, startPoint y: 223, endPoint x: 400, endPoint y: 223, distance: 26.0
click at [375, 223] on td "Mixed" at bounding box center [368, 217] width 38 height 450
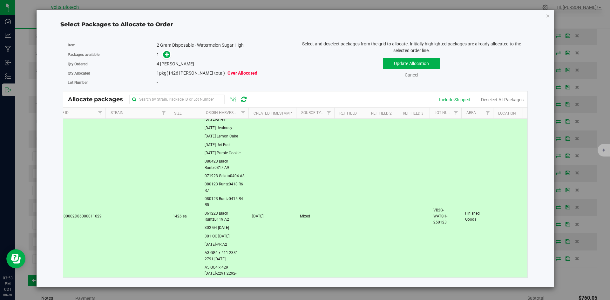
scroll to position [127, 52]
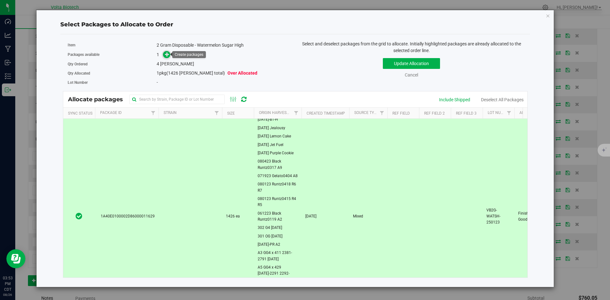
click at [167, 55] on icon at bounding box center [167, 54] width 4 height 4
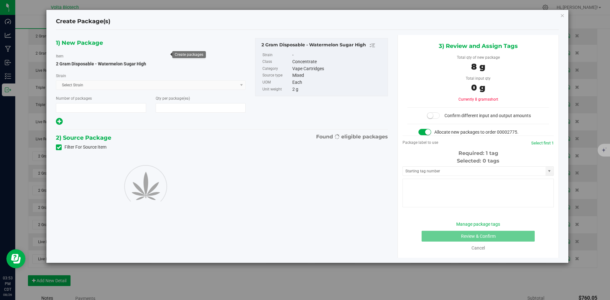
type input "1"
type input "4"
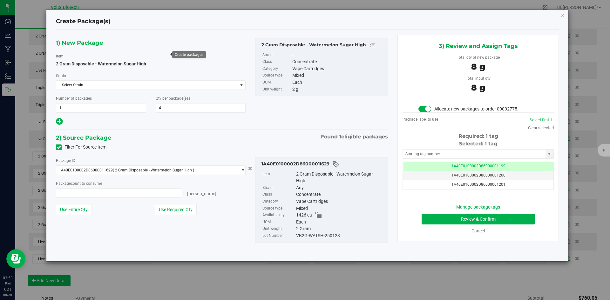
type input "4 ea"
click at [468, 155] on input "text" at bounding box center [474, 154] width 143 height 9
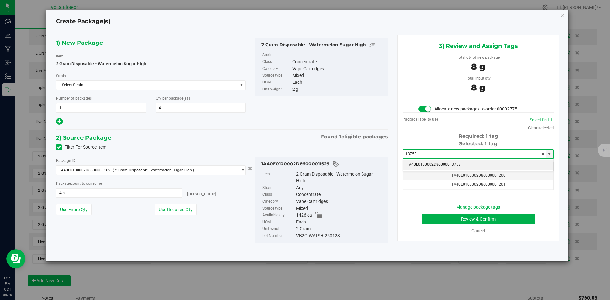
click at [433, 164] on li "1A40E0100002D86000013753" at bounding box center [478, 165] width 151 height 10
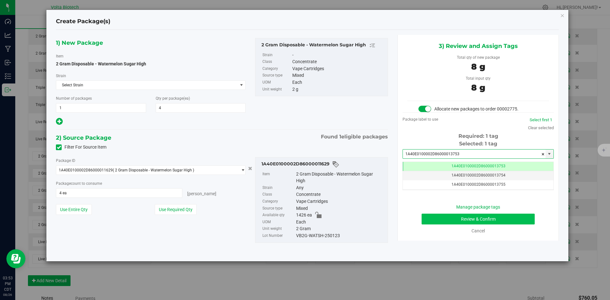
type input "1A40E0100002D86000013753"
click at [463, 217] on button "Review & Confirm" at bounding box center [477, 219] width 113 height 11
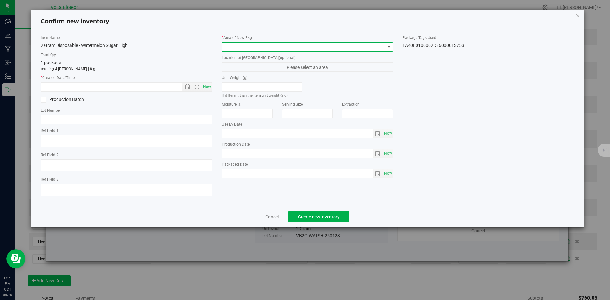
click at [282, 48] on span at bounding box center [303, 47] width 163 height 9
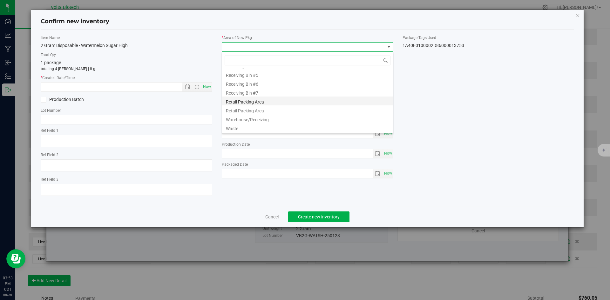
click at [288, 101] on li "Retail Packing Area" at bounding box center [307, 101] width 171 height 9
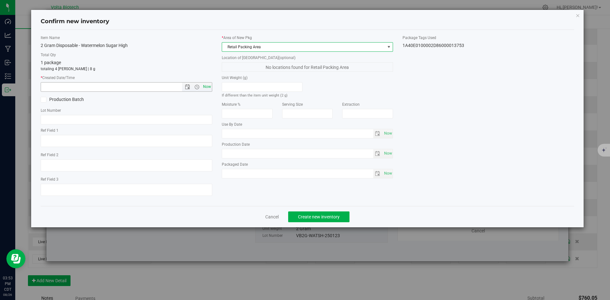
click at [208, 85] on span "Now" at bounding box center [206, 86] width 11 height 9
type input "8/26/2025 3:53 PM"
click at [337, 215] on span "Create new inventory" at bounding box center [319, 216] width 42 height 5
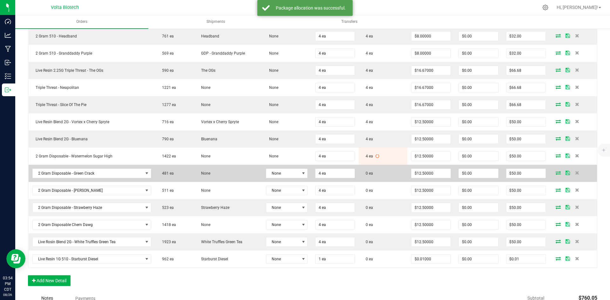
click at [555, 172] on icon at bounding box center [557, 173] width 5 height 4
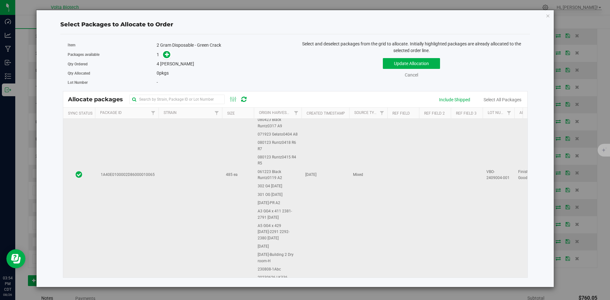
click at [201, 182] on td at bounding box center [190, 175] width 64 height 450
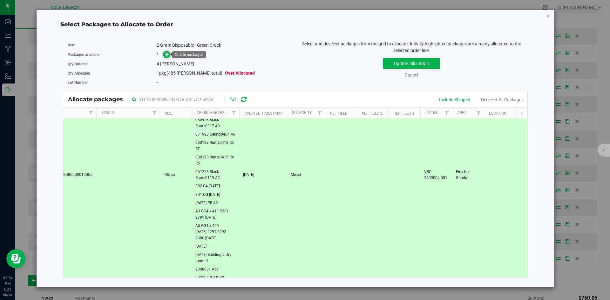
click at [166, 55] on icon at bounding box center [167, 54] width 4 height 4
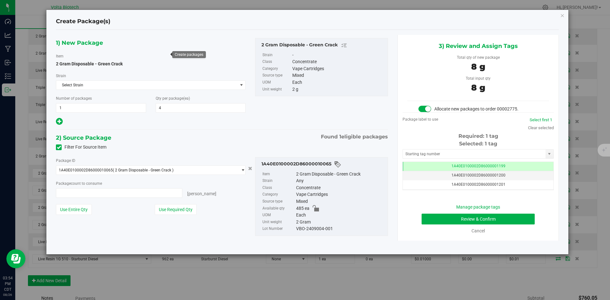
type input "4 ea"
click at [479, 153] on input "text" at bounding box center [474, 154] width 143 height 9
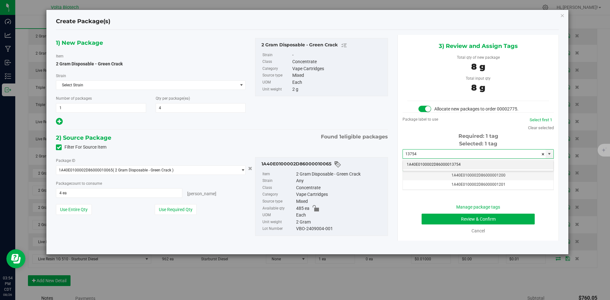
click at [473, 165] on li "1A40E0100002D86000013754" at bounding box center [478, 165] width 151 height 10
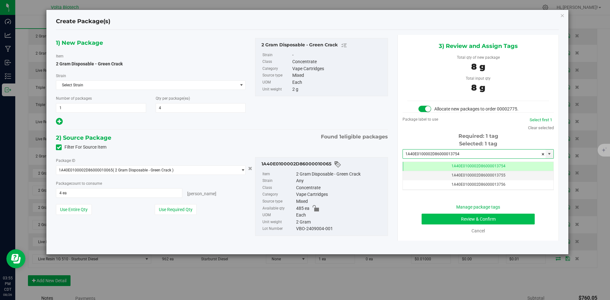
type input "1A40E0100002D86000013754"
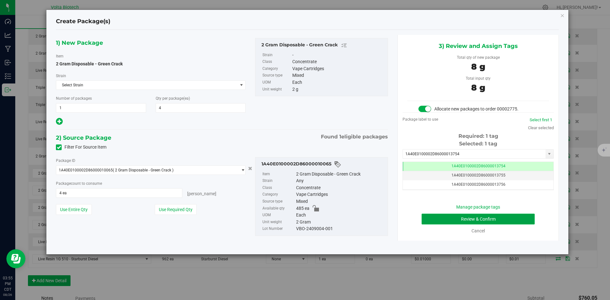
click at [514, 218] on button "Review & Confirm" at bounding box center [477, 219] width 113 height 11
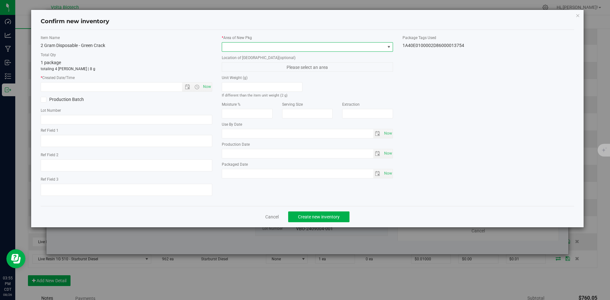
click at [284, 45] on span at bounding box center [303, 47] width 163 height 9
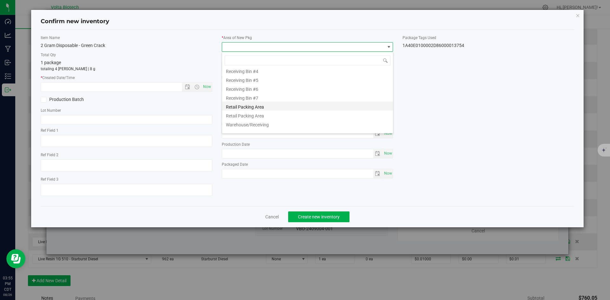
click at [285, 105] on li "Retail Packing Area" at bounding box center [307, 106] width 171 height 9
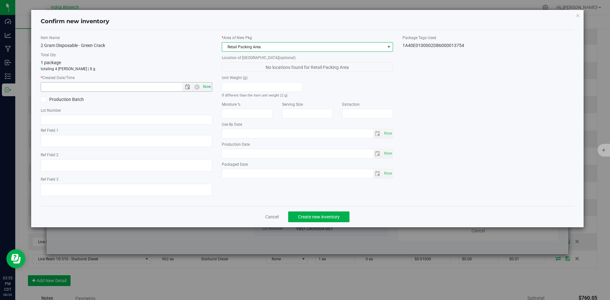
click at [208, 86] on span "Now" at bounding box center [206, 86] width 11 height 9
type input "8/26/2025 3:55 PM"
click at [329, 217] on span "Create new inventory" at bounding box center [319, 216] width 42 height 5
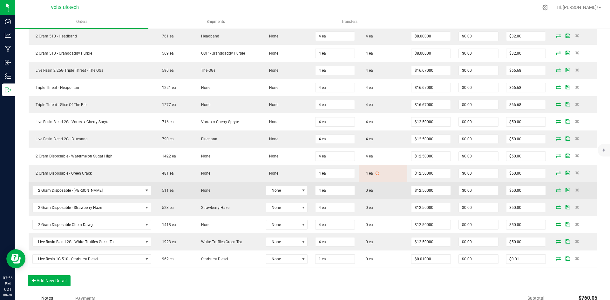
click at [555, 189] on icon at bounding box center [557, 190] width 5 height 4
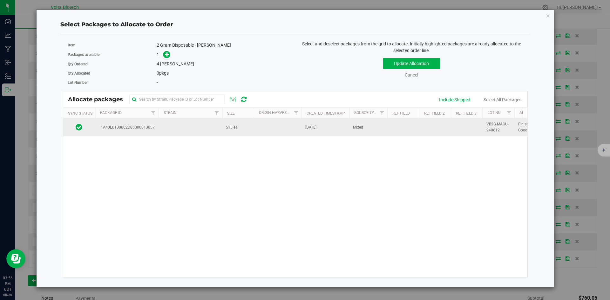
click at [197, 126] on td at bounding box center [190, 127] width 64 height 17
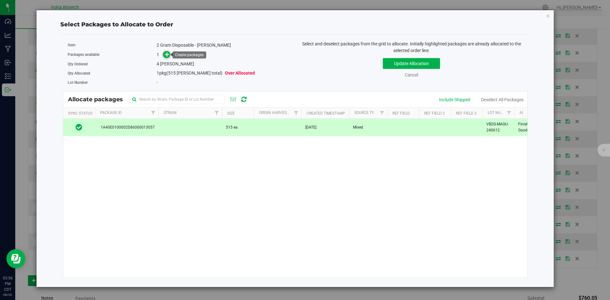
click at [166, 52] on icon at bounding box center [167, 54] width 4 height 4
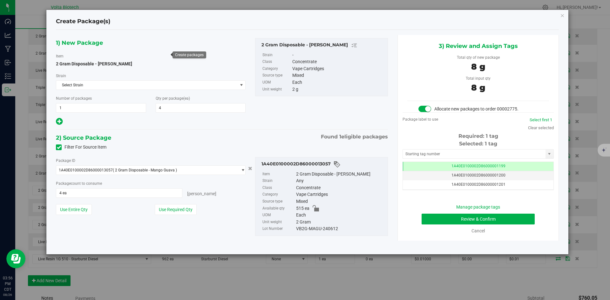
scroll to position [0, 0]
click at [441, 153] on input "text" at bounding box center [474, 154] width 143 height 9
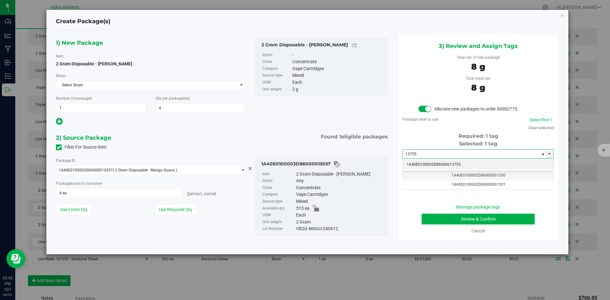
click at [425, 163] on li "1A40E0100002D86000013755" at bounding box center [478, 165] width 151 height 10
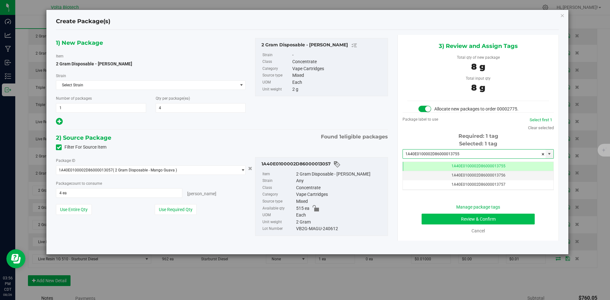
type input "1A40E0100002D86000013755"
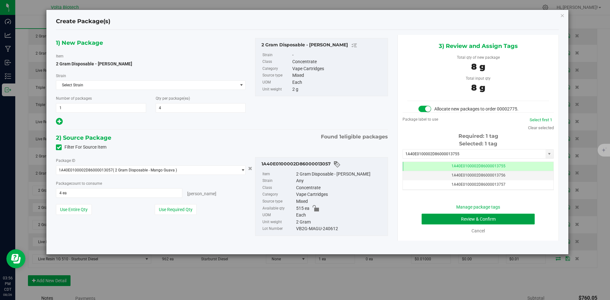
click at [473, 219] on button "Review & Confirm" at bounding box center [477, 219] width 113 height 11
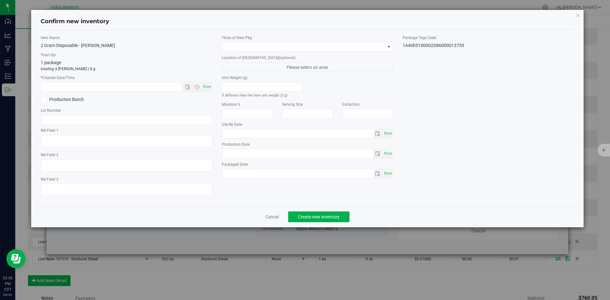
click at [296, 40] on label "* Area of New Pkg" at bounding box center [307, 38] width 171 height 6
click at [297, 47] on span at bounding box center [303, 47] width 163 height 9
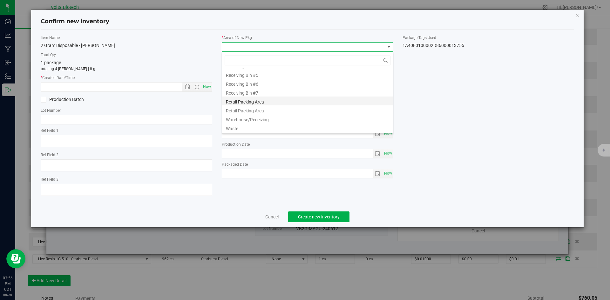
click at [283, 101] on li "Retail Packing Area" at bounding box center [307, 101] width 171 height 9
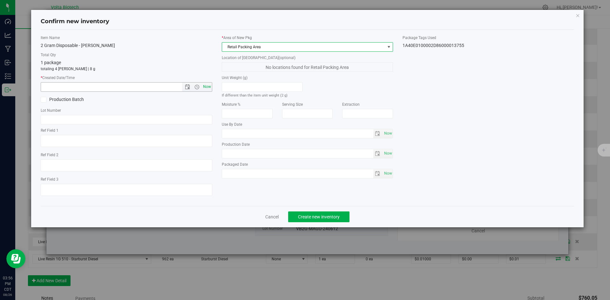
click at [205, 84] on span "Now" at bounding box center [206, 86] width 11 height 9
type input "8/26/2025 3:56 PM"
click at [311, 216] on span "Create new inventory" at bounding box center [319, 216] width 42 height 5
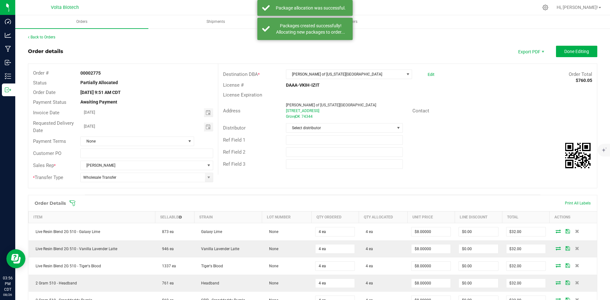
scroll to position [247, 0]
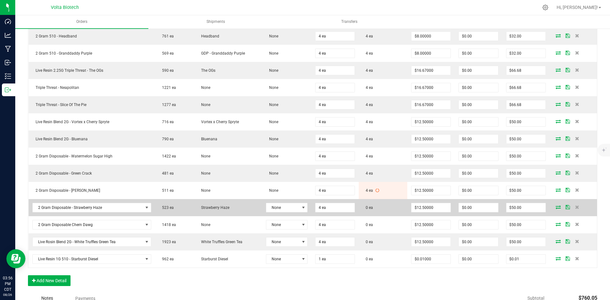
click at [555, 208] on icon at bounding box center [557, 207] width 5 height 4
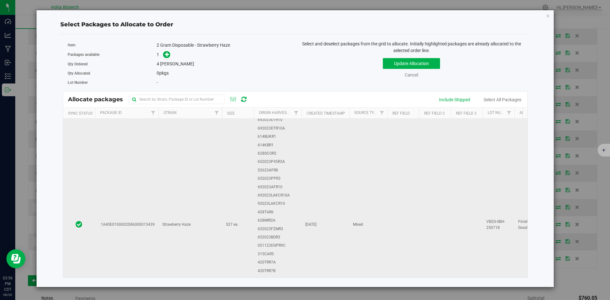
scroll to position [70, 0]
click at [221, 211] on td "Strawberry Haze" at bounding box center [190, 224] width 64 height 351
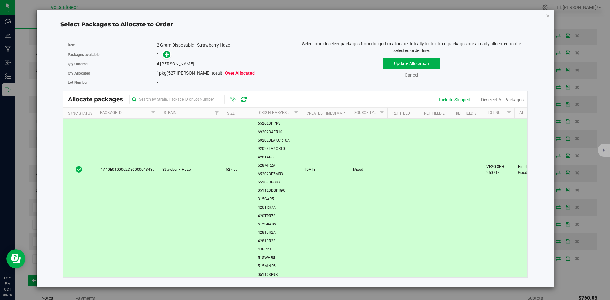
scroll to position [127, 0]
click at [166, 52] on icon at bounding box center [167, 54] width 5 height 5
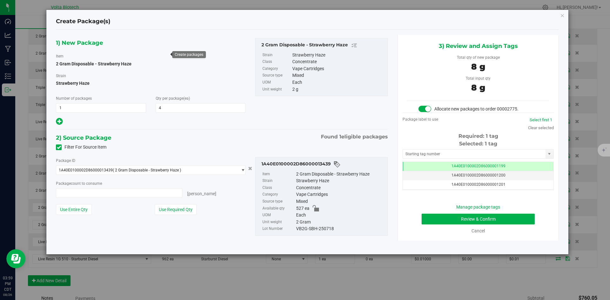
type input "4 ea"
click at [448, 155] on input "text" at bounding box center [474, 154] width 143 height 9
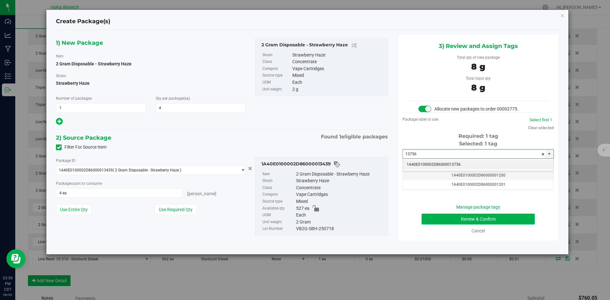
click at [452, 164] on li "1A40E0100002D86000013756" at bounding box center [478, 165] width 151 height 10
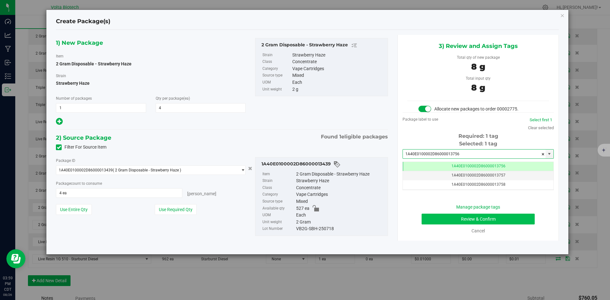
type input "1A40E0100002D86000013756"
click at [446, 219] on button "Review & Confirm" at bounding box center [477, 219] width 113 height 11
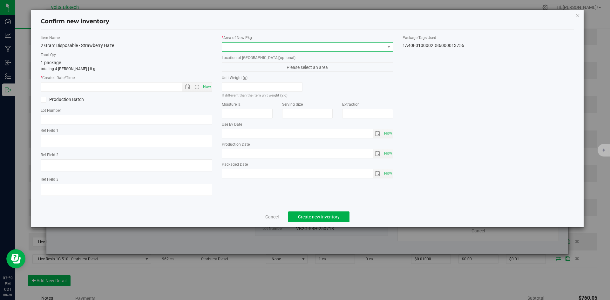
click at [308, 48] on span at bounding box center [303, 47] width 163 height 9
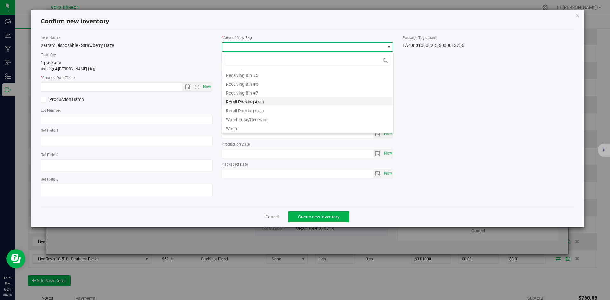
click at [315, 101] on li "Retail Packing Area" at bounding box center [307, 101] width 171 height 9
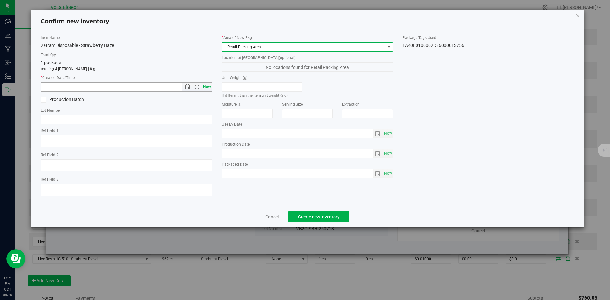
click at [208, 87] on span "Now" at bounding box center [206, 86] width 11 height 9
type input "[DATE] 3:59 PM"
click at [323, 215] on span "Create new inventory" at bounding box center [319, 216] width 42 height 5
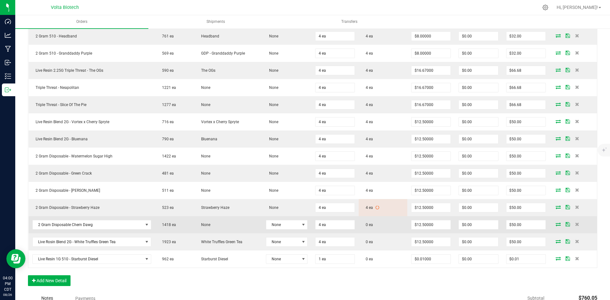
click at [555, 226] on icon at bounding box center [557, 224] width 5 height 4
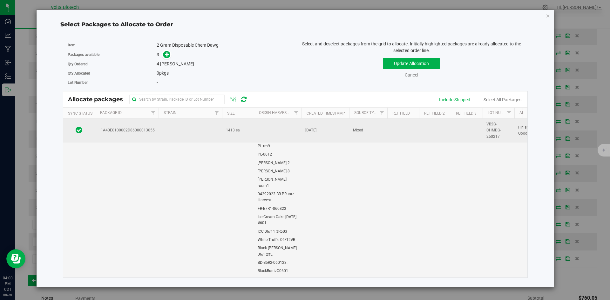
click at [349, 136] on td "Mixed" at bounding box center [368, 131] width 38 height 24
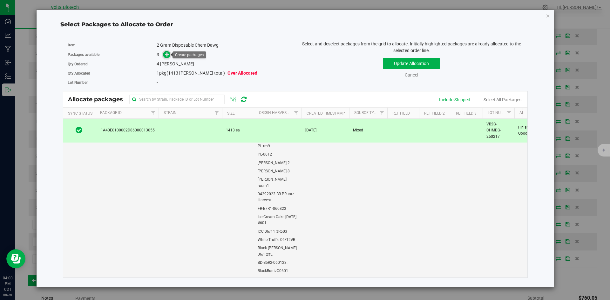
click at [164, 53] on span at bounding box center [167, 55] width 8 height 8
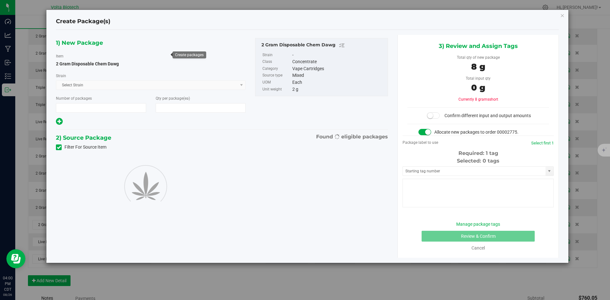
type input "1"
type input "4"
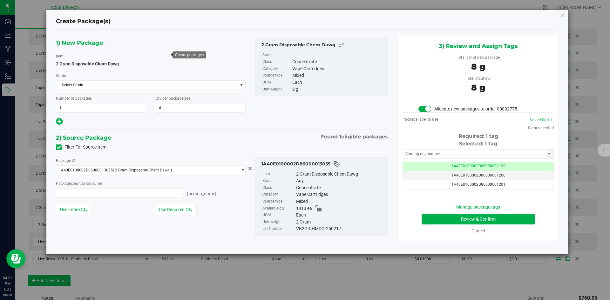
type input "4 ea"
click at [485, 153] on input "text" at bounding box center [474, 154] width 143 height 9
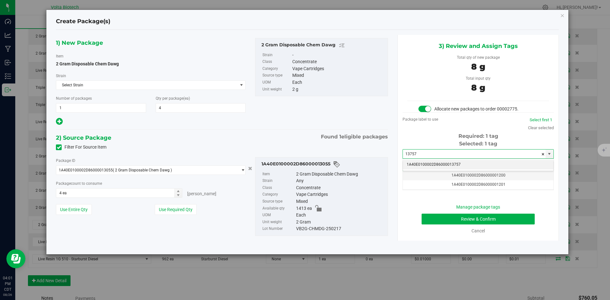
click at [463, 163] on li "1A40E0100002D86000013757" at bounding box center [478, 165] width 151 height 10
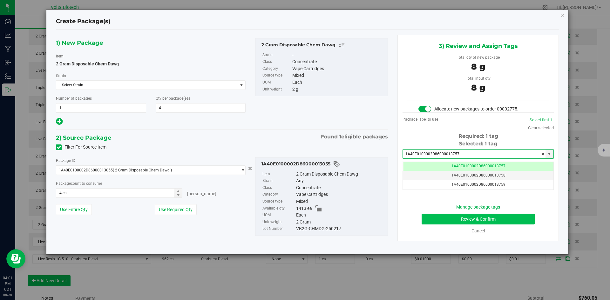
type input "1A40E0100002D86000013757"
click at [496, 219] on button "Review & Confirm" at bounding box center [477, 219] width 113 height 11
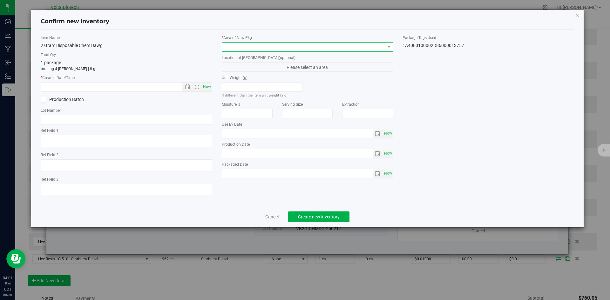
click at [330, 49] on span at bounding box center [303, 47] width 163 height 9
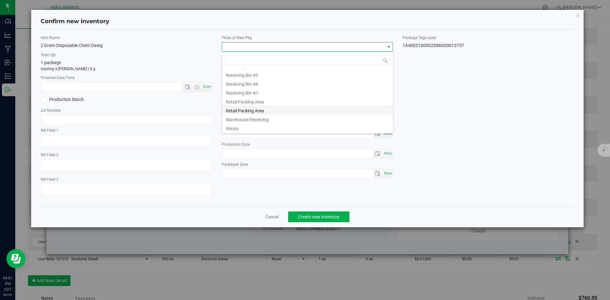
click at [342, 105] on li "Retail Packing Area" at bounding box center [307, 109] width 171 height 9
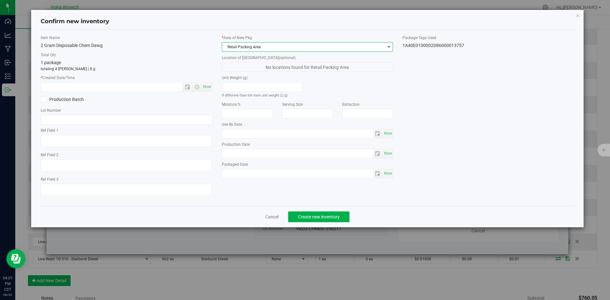
click at [366, 44] on span "Retail Packing Area" at bounding box center [303, 47] width 163 height 9
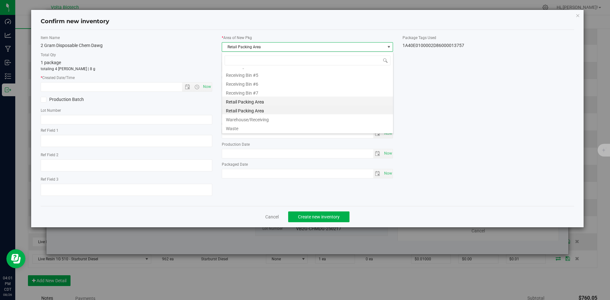
click at [324, 102] on li "Retail Packing Area" at bounding box center [307, 101] width 171 height 9
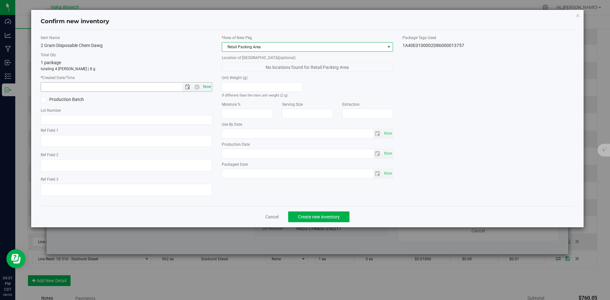
click at [206, 87] on span "Now" at bounding box center [206, 86] width 11 height 9
type input "[DATE] 4:01 PM"
click at [318, 217] on span "Create new inventory" at bounding box center [319, 216] width 42 height 5
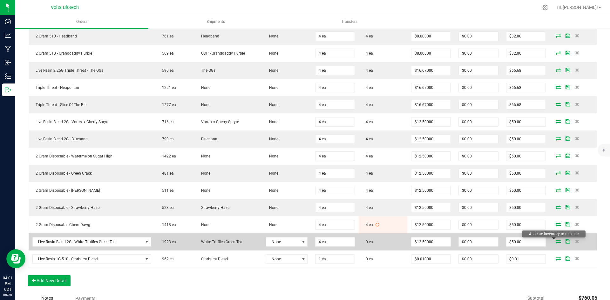
click at [555, 243] on icon at bounding box center [557, 241] width 5 height 4
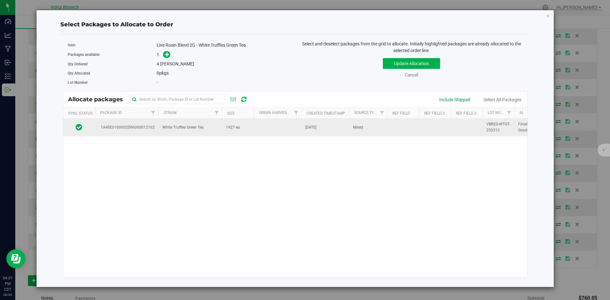
click at [206, 126] on td "White Truffles Green Tea" at bounding box center [190, 127] width 64 height 17
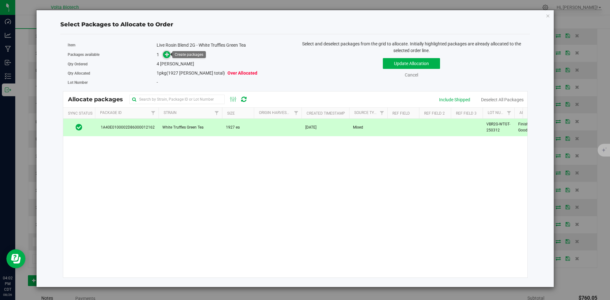
click at [164, 55] on span at bounding box center [167, 54] width 8 height 8
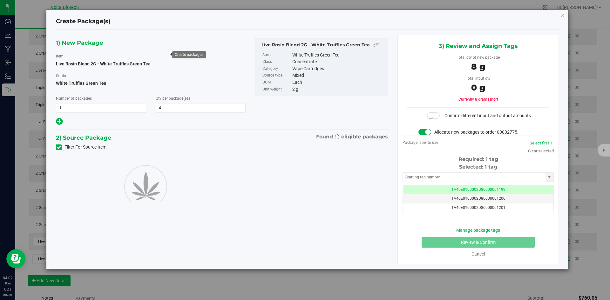
type input "4"
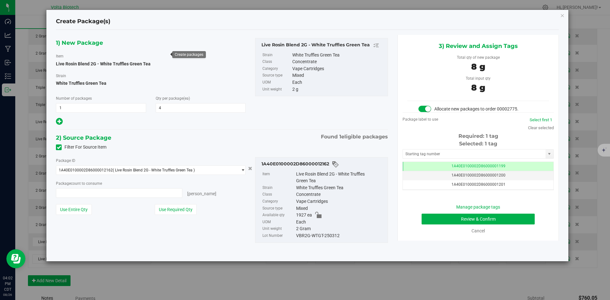
type input "4 ea"
click at [470, 154] on input "text" at bounding box center [474, 154] width 143 height 9
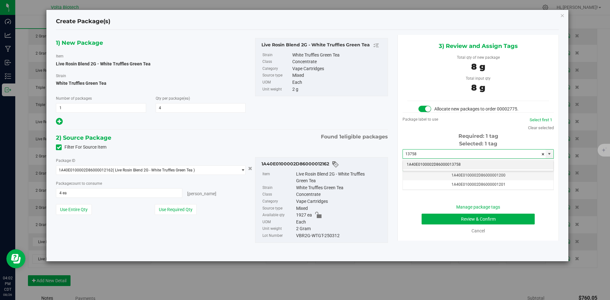
click at [475, 164] on li "1A40E0100002D86000013758" at bounding box center [478, 165] width 151 height 10
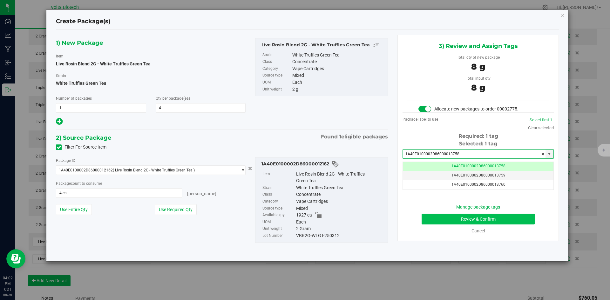
type input "1A40E0100002D86000013758"
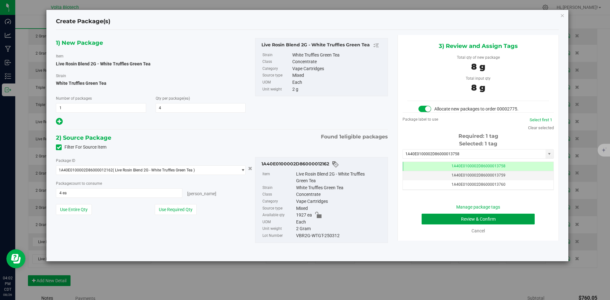
click at [485, 216] on button "Review & Confirm" at bounding box center [477, 219] width 113 height 11
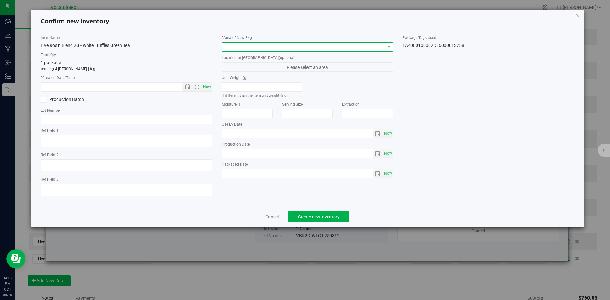
click at [346, 44] on span at bounding box center [303, 47] width 163 height 9
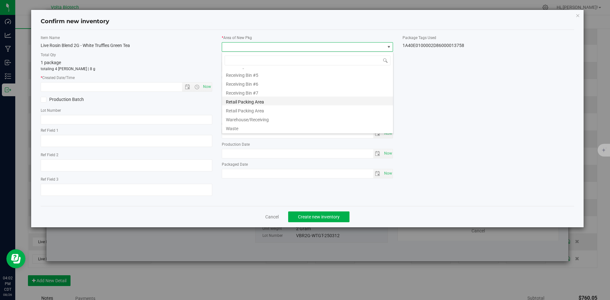
click at [325, 102] on li "Retail Packing Area" at bounding box center [307, 101] width 171 height 9
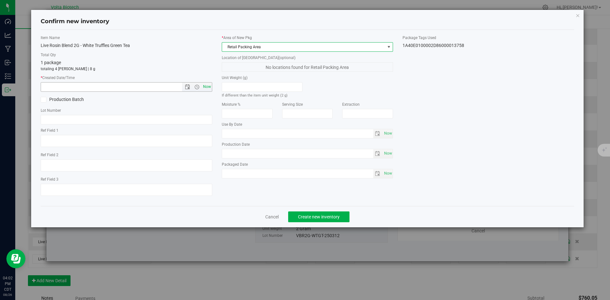
click at [204, 85] on span "Now" at bounding box center [206, 86] width 11 height 9
type input "[DATE] 4:02 PM"
click at [316, 212] on button "Create new inventory" at bounding box center [318, 216] width 61 height 11
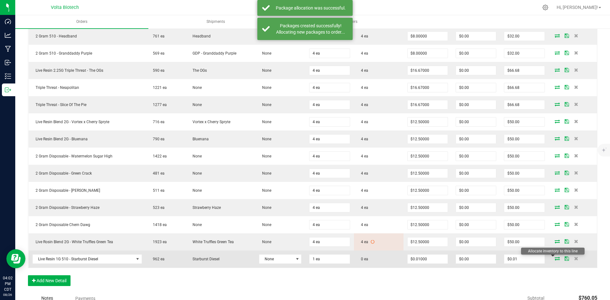
click at [554, 258] on icon at bounding box center [556, 259] width 5 height 4
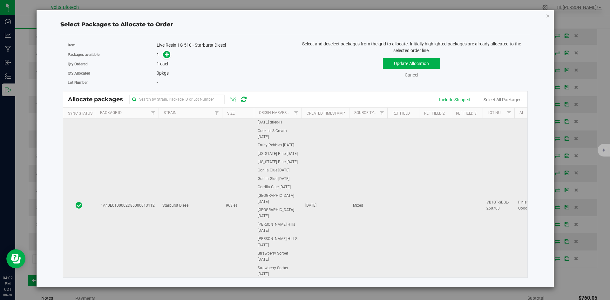
click at [317, 193] on td "[DATE]" at bounding box center [325, 206] width 48 height 174
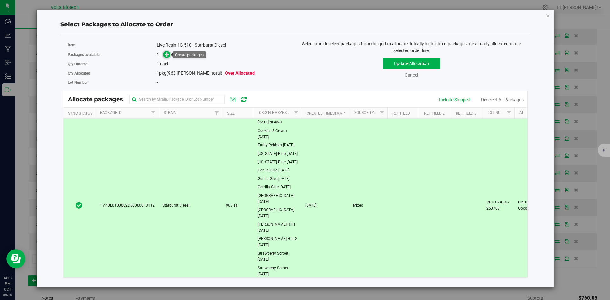
click at [164, 55] on span at bounding box center [167, 55] width 8 height 8
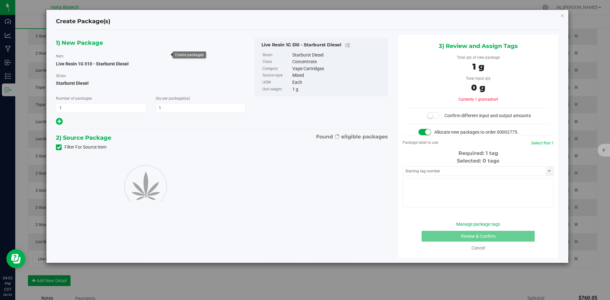
type input "1"
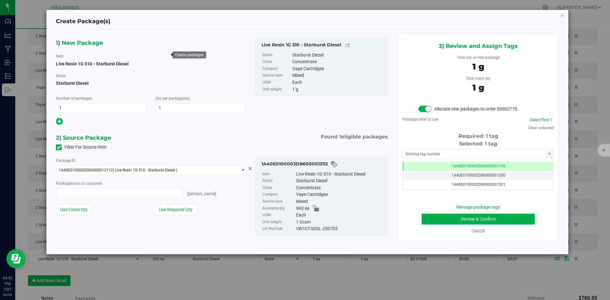
type input "1 ea"
click at [452, 154] on input "text" at bounding box center [474, 154] width 143 height 9
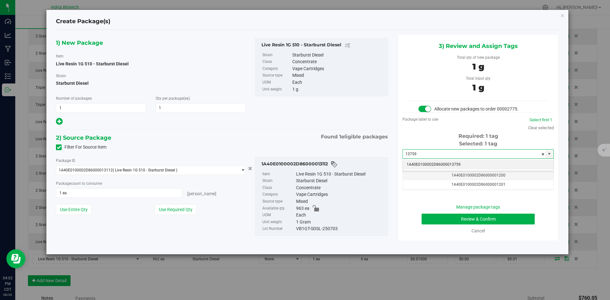
click at [454, 162] on li "1A40E0100002D86000013759" at bounding box center [478, 165] width 151 height 10
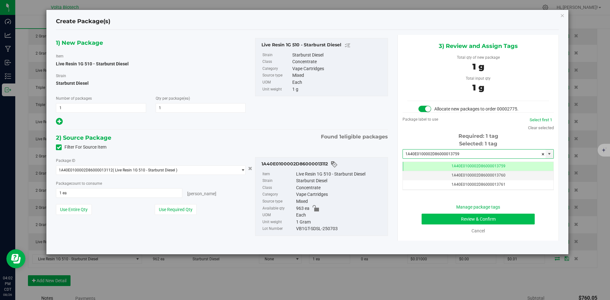
type input "1A40E0100002D86000013759"
click at [486, 221] on button "Review & Confirm" at bounding box center [477, 219] width 113 height 11
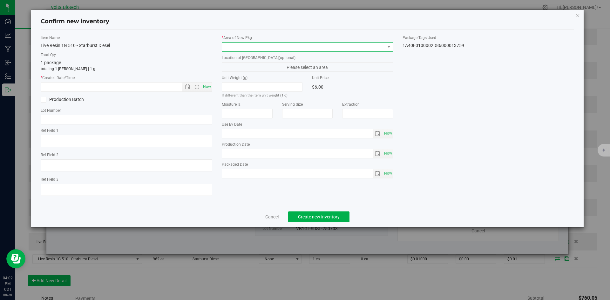
click at [253, 49] on span at bounding box center [303, 47] width 163 height 9
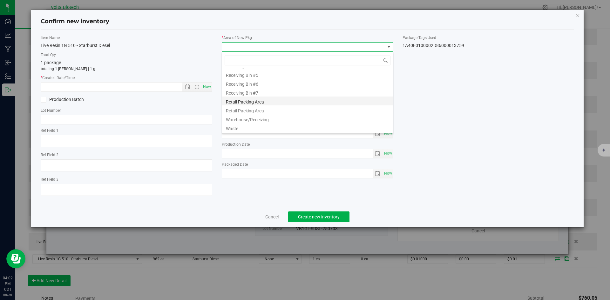
click at [259, 104] on li "Retail Packing Area" at bounding box center [307, 101] width 171 height 9
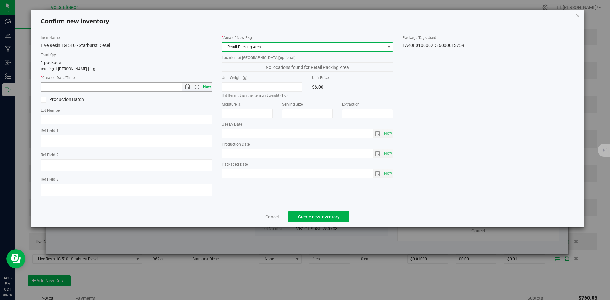
click at [209, 86] on span "Now" at bounding box center [206, 86] width 11 height 9
type input "[DATE] 4:02 PM"
click at [335, 214] on span "Create new inventory" at bounding box center [319, 216] width 42 height 5
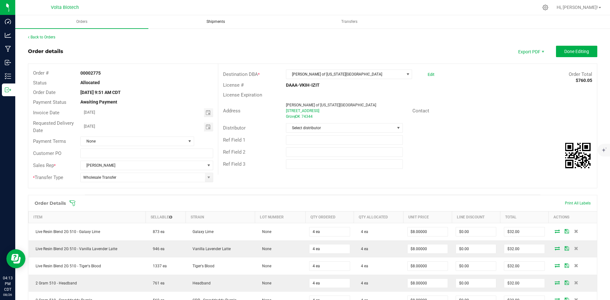
click at [215, 21] on span "Shipments" at bounding box center [216, 21] width 36 height 5
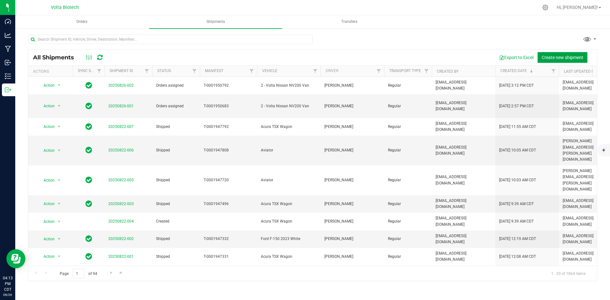
click at [557, 56] on span "Create new shipment" at bounding box center [562, 57] width 42 height 5
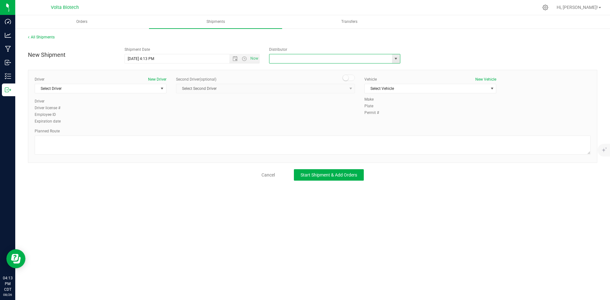
click at [309, 59] on input "text" at bounding box center [328, 58] width 119 height 9
click at [141, 89] on span "Select Driver" at bounding box center [96, 88] width 123 height 9
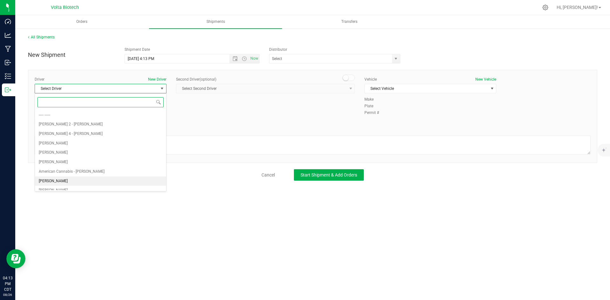
click at [108, 179] on li "[PERSON_NAME]" at bounding box center [100, 182] width 131 height 10
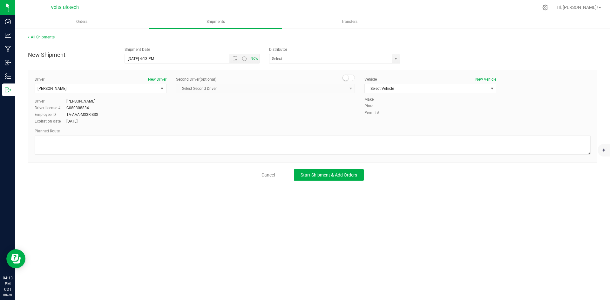
click at [462, 83] on div "Vehicle New Vehicle Select Vehicle Select Vehicle 2 - Volta Nissan NV200 Van 3 …" at bounding box center [429, 87] width 141 height 20
click at [462, 90] on span "Select Vehicle" at bounding box center [426, 88] width 123 height 9
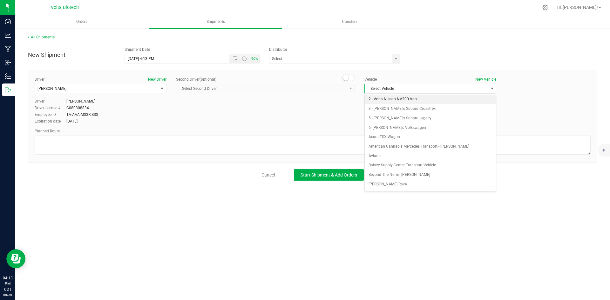
click at [443, 101] on li "2 - Volta Nissan NV200 Van" at bounding box center [430, 100] width 131 height 10
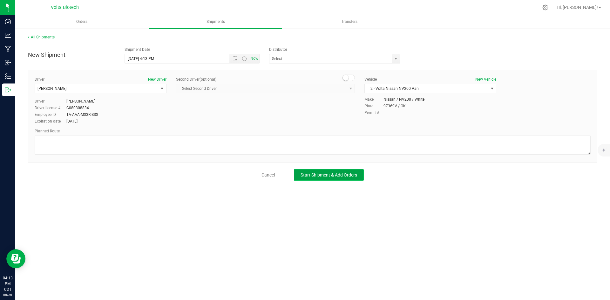
click at [352, 176] on span "Start Shipment & Add Orders" at bounding box center [328, 174] width 57 height 5
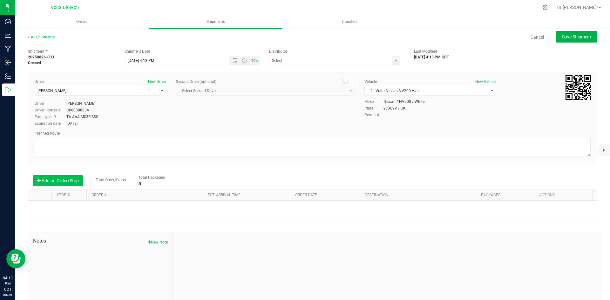
click at [50, 178] on button "Add an Order/Stop" at bounding box center [58, 180] width 50 height 11
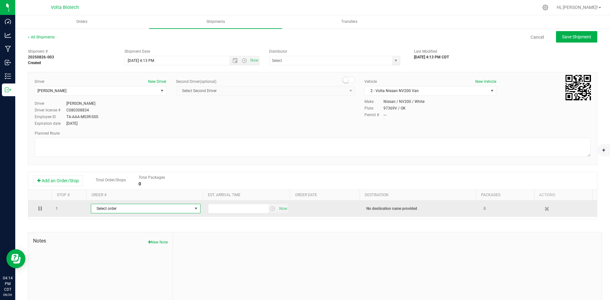
click at [123, 211] on span "Select order" at bounding box center [141, 208] width 101 height 9
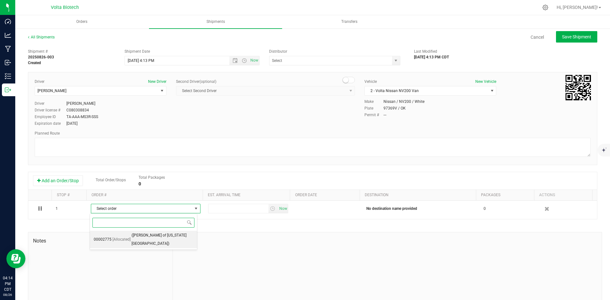
click at [145, 236] on span "([PERSON_NAME] of [US_STATE][GEOGRAPHIC_DATA])" at bounding box center [162, 239] width 62 height 16
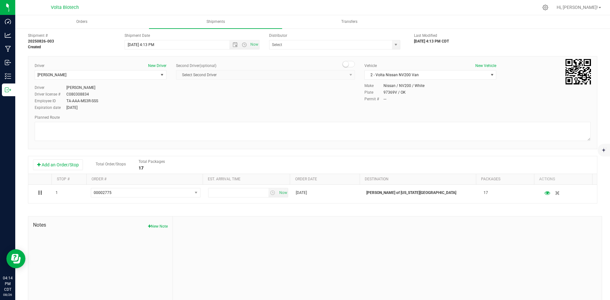
scroll to position [24, 0]
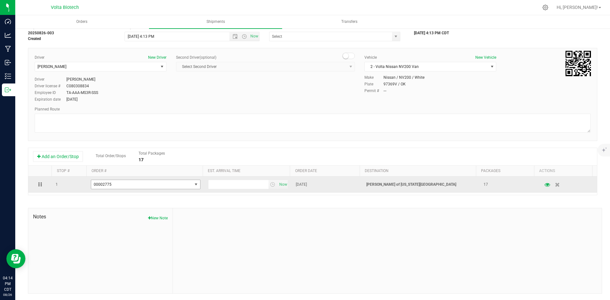
click at [160, 185] on span "00002775" at bounding box center [141, 184] width 101 height 9
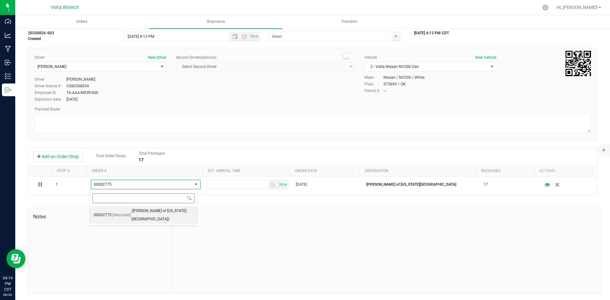
click at [118, 211] on span "[Allocated]" at bounding box center [121, 215] width 18 height 8
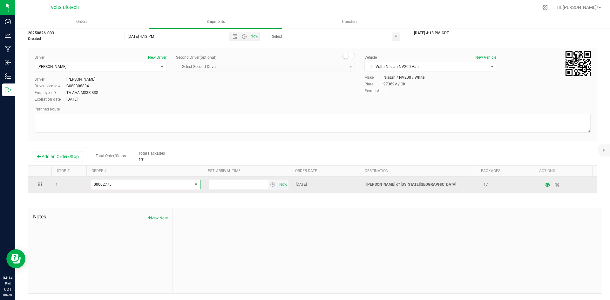
scroll to position [0, 0]
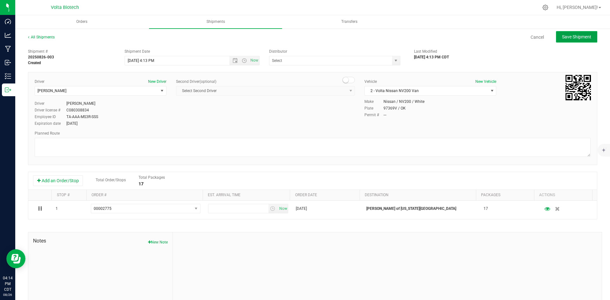
click at [568, 34] on span "Save Shipment" at bounding box center [576, 36] width 29 height 5
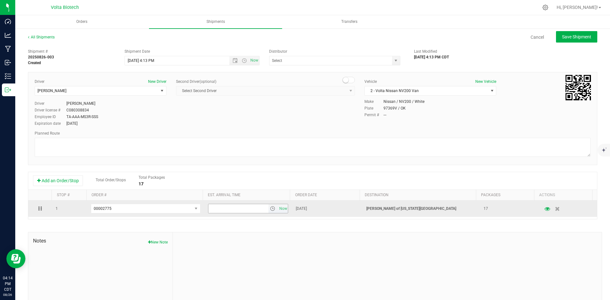
click at [231, 211] on input "text" at bounding box center [238, 208] width 60 height 9
click at [268, 205] on span "select" at bounding box center [272, 208] width 9 height 9
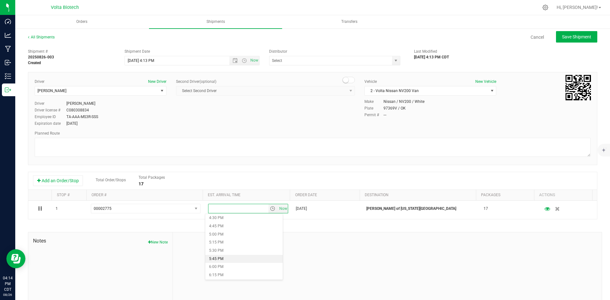
scroll to position [603, 0]
click at [242, 237] on li "7:00 PM" at bounding box center [243, 236] width 77 height 8
click at [583, 33] on button "Save Shipment" at bounding box center [576, 36] width 41 height 11
type input "[DATE] 9:13 PM"
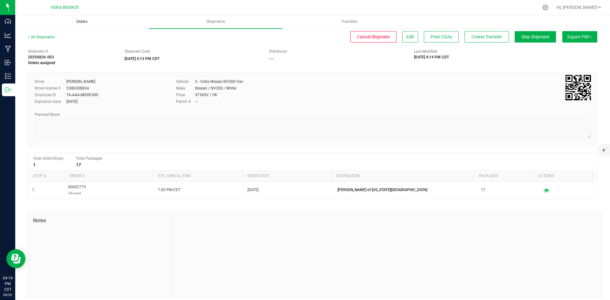
click at [101, 22] on uib-tab-heading "Orders" at bounding box center [82, 22] width 132 height 13
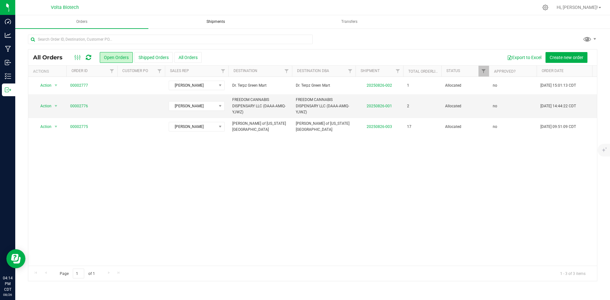
click at [190, 22] on uib-tab-heading "Shipments" at bounding box center [215, 22] width 132 height 13
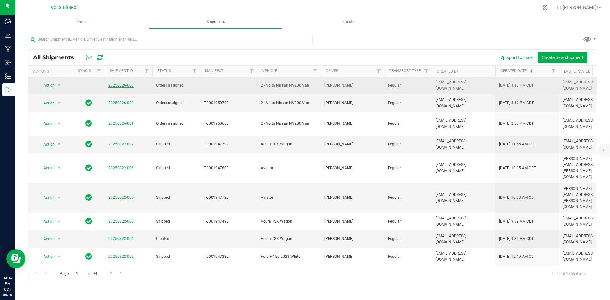
click at [116, 84] on link "20250826-003" at bounding box center [120, 85] width 25 height 4
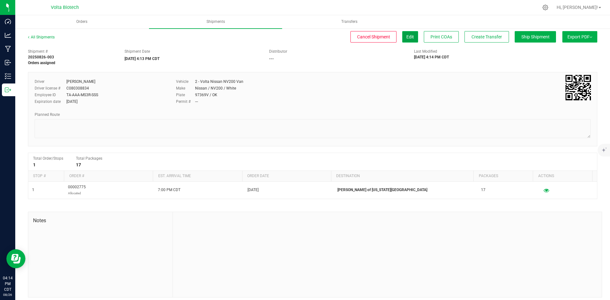
click at [402, 36] on button "Edit" at bounding box center [410, 36] width 16 height 11
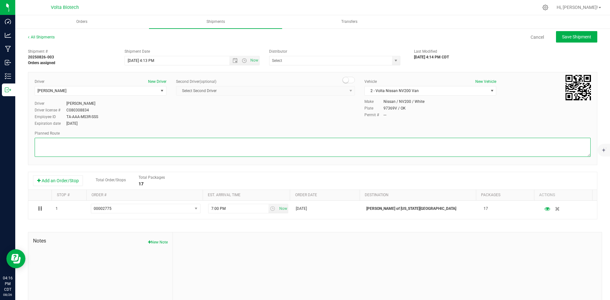
click at [138, 151] on textarea at bounding box center [313, 147] width 556 height 19
paste textarea "Your location  Get on I-35 N from SE [GEOGRAPHIC_DATA] 3 min (0.8 mi)  Follow…"
type textarea "Your location  Get on I-35 N from SE [GEOGRAPHIC_DATA] 3 min (0.8 mi)  Follow…"
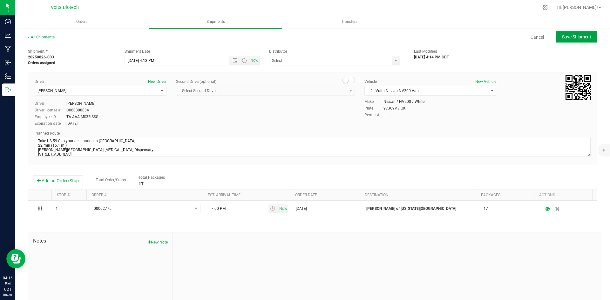
click at [578, 33] on button "Save Shipment" at bounding box center [576, 36] width 41 height 11
type input "[DATE] 9:13 PM"
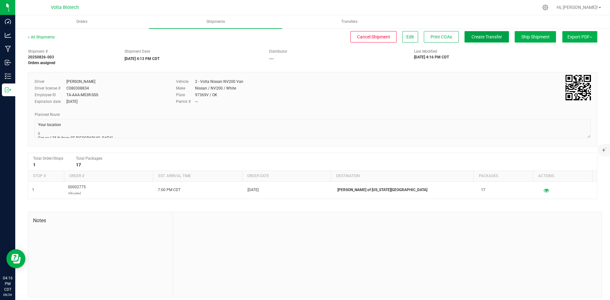
click at [472, 35] on span "Create Transfer" at bounding box center [486, 36] width 30 height 5
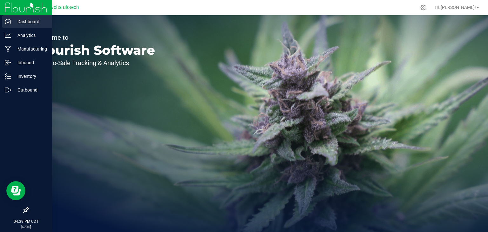
click at [17, 23] on p "Dashboard" at bounding box center [30, 22] width 38 height 8
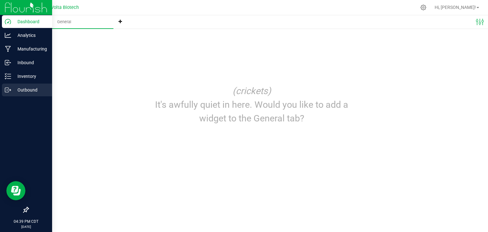
click at [29, 89] on p "Outbound" at bounding box center [30, 90] width 38 height 8
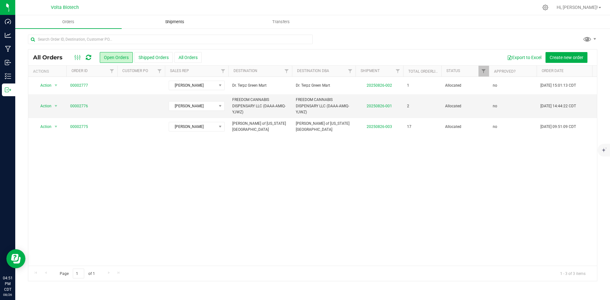
click at [168, 23] on span "Shipments" at bounding box center [175, 22] width 36 height 6
